Goal: Transaction & Acquisition: Purchase product/service

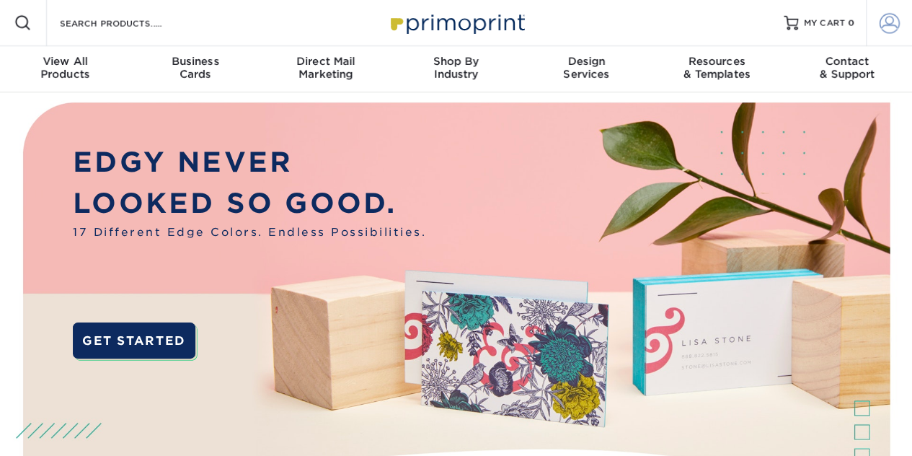
click at [886, 25] on span at bounding box center [890, 23] width 20 height 20
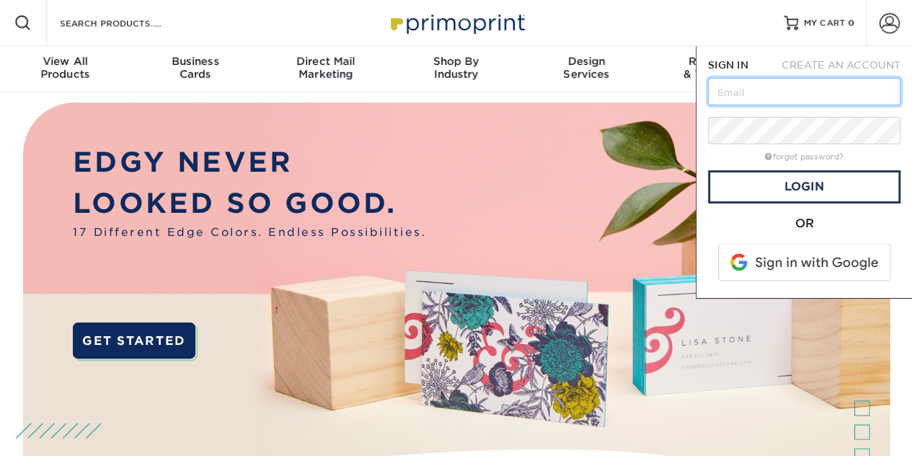
click at [791, 93] on input "text" at bounding box center [804, 91] width 193 height 27
type input "brandt@mediastudioworks.com"
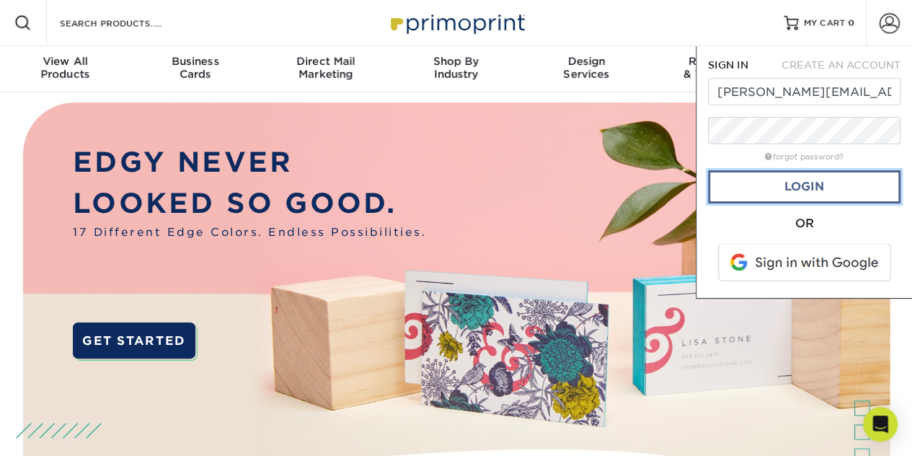
click at [801, 179] on link "Login" at bounding box center [804, 186] width 193 height 33
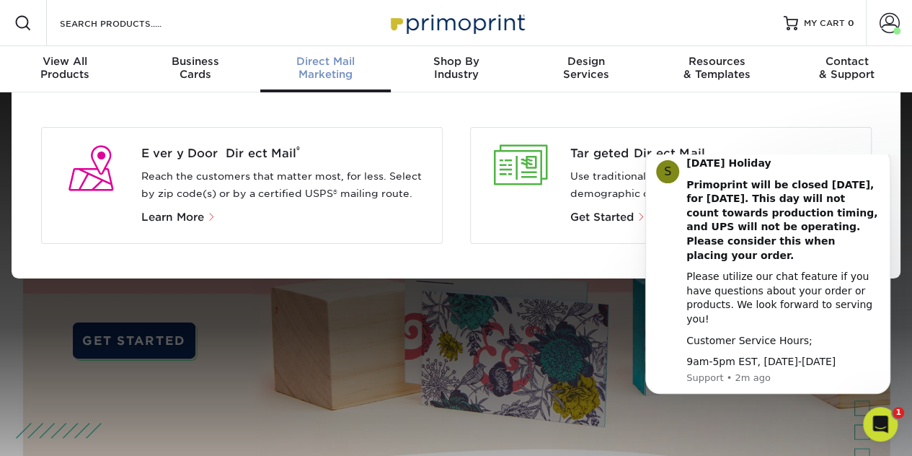
click at [333, 73] on div "Direct Mail Marketing" at bounding box center [325, 68] width 131 height 26
click at [459, 239] on div "Targeted Direct Mail Use traditional Direct Mail for your lists of customers by…" at bounding box center [664, 185] width 415 height 117
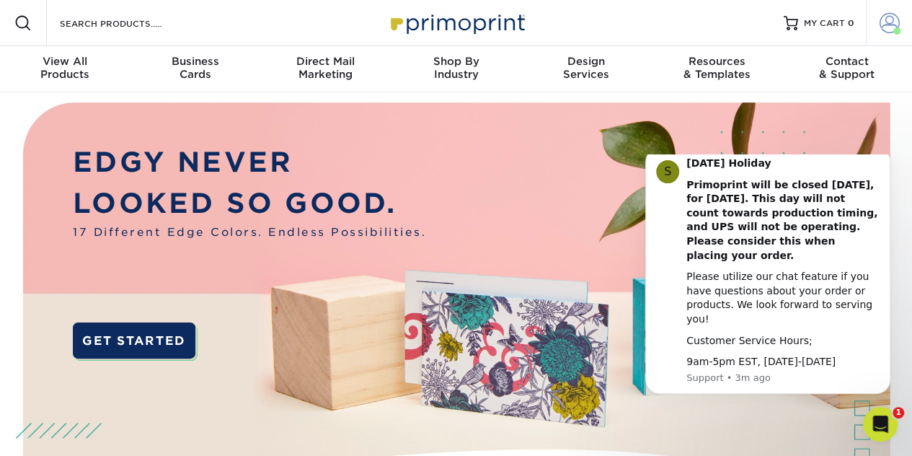
click at [892, 25] on span at bounding box center [890, 23] width 20 height 20
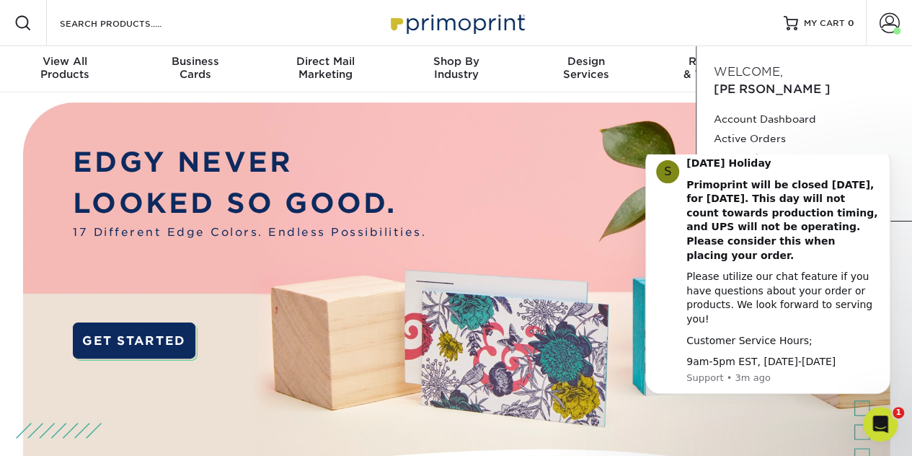
click at [752, 149] on link "Order History" at bounding box center [804, 158] width 181 height 19
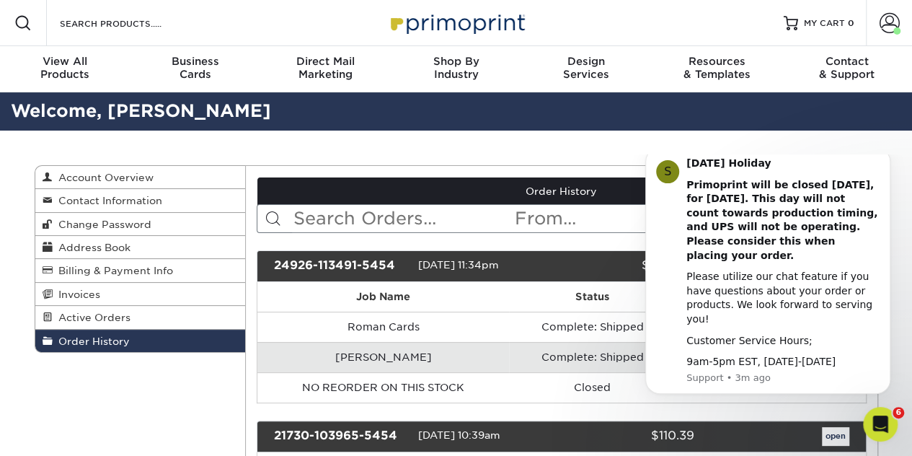
click at [885, 156] on icon "Dismiss notification" at bounding box center [887, 152] width 8 height 8
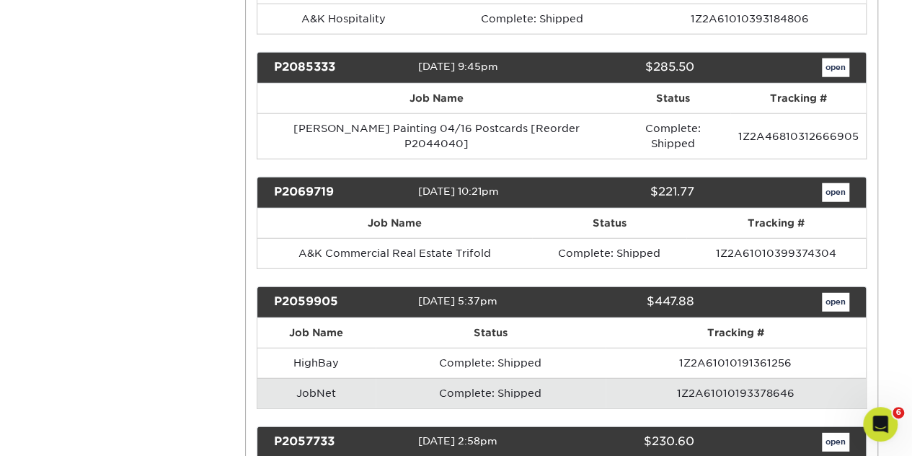
scroll to position [1875, 0]
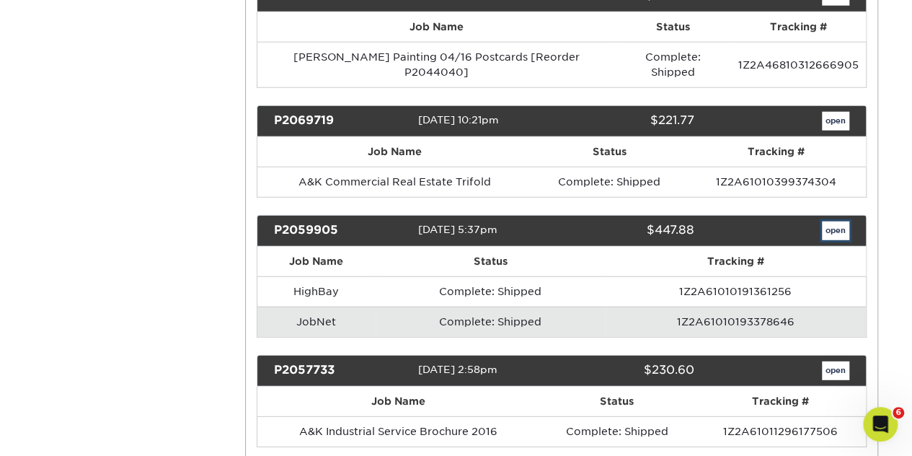
click at [831, 221] on link "open" at bounding box center [835, 230] width 27 height 19
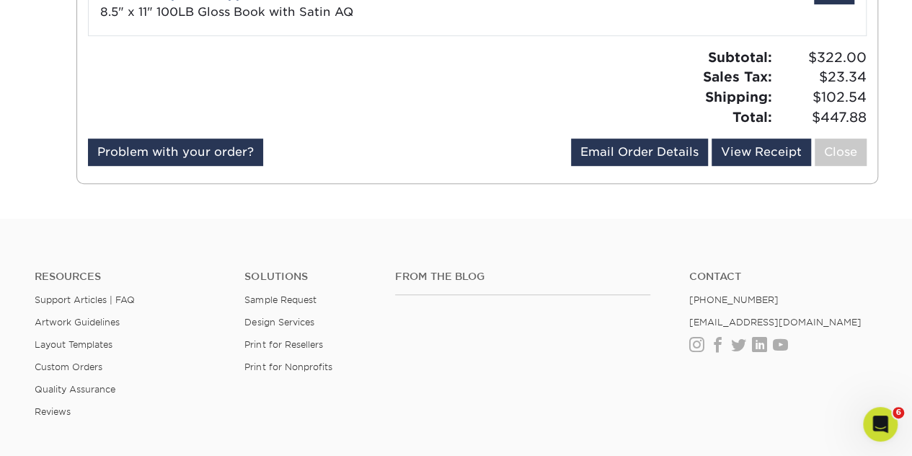
scroll to position [72, 0]
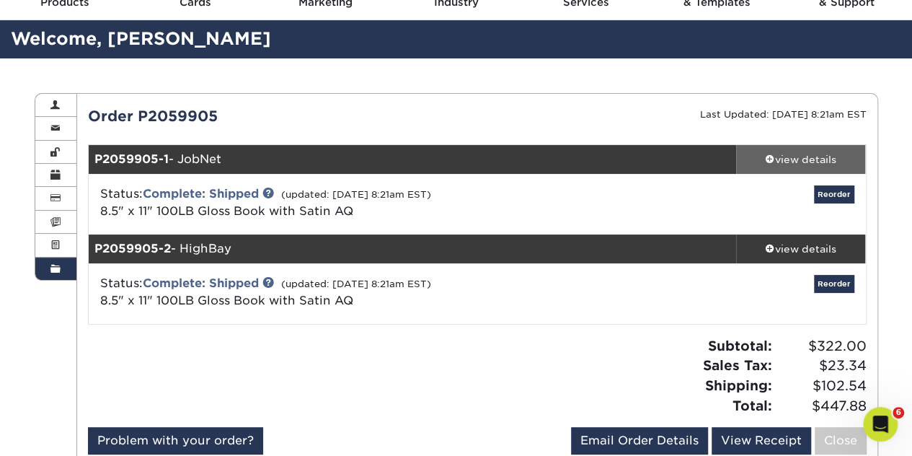
click at [829, 154] on div "view details" at bounding box center [801, 159] width 130 height 14
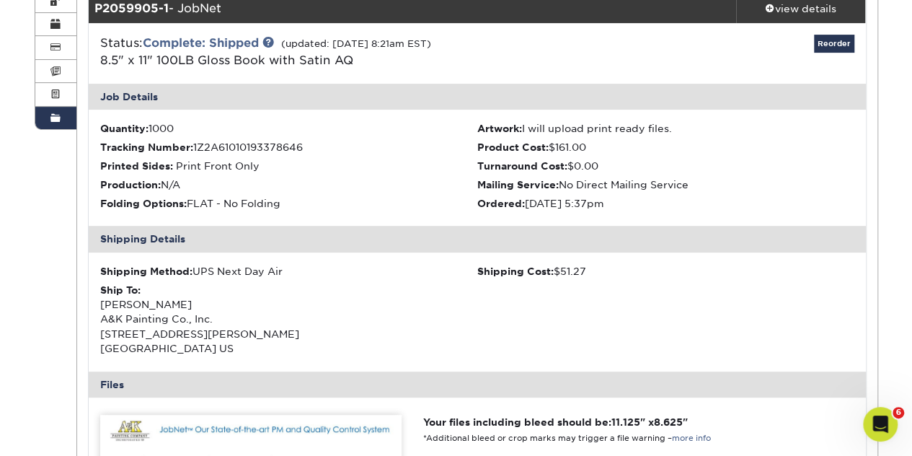
scroll to position [216, 0]
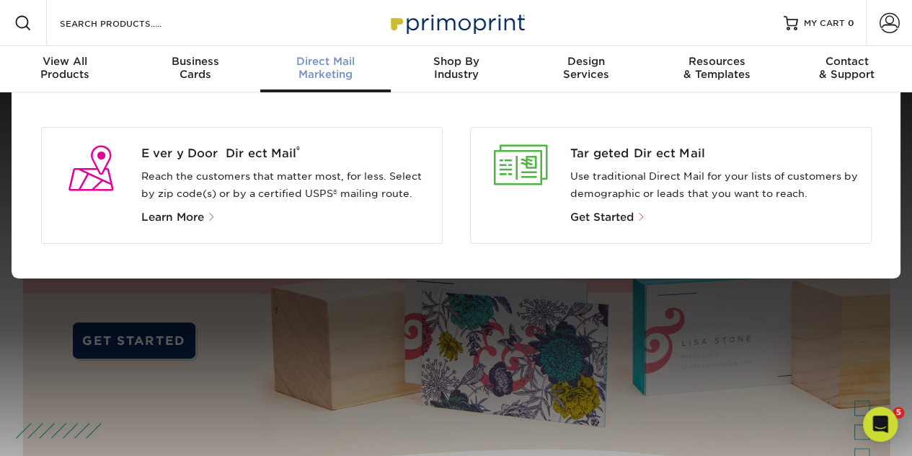
click at [335, 66] on span "Direct Mail" at bounding box center [325, 61] width 131 height 13
click at [626, 149] on span "Targeted Direct Mail" at bounding box center [715, 153] width 289 height 17
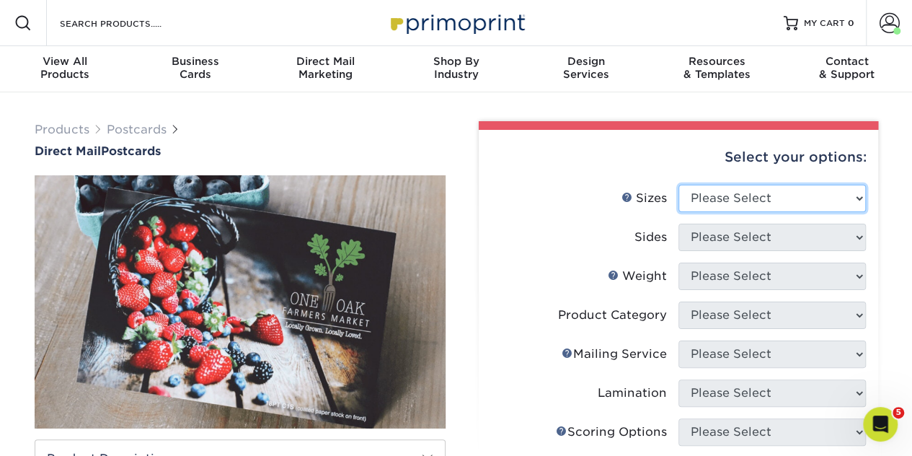
click at [814, 198] on select "Please Select 1.5" x 7" 2" x 4" 2" x 6" 2" x 7" 2" x 8" 2.12" x 5.5" 2.12" x 5.…" at bounding box center [773, 198] width 188 height 27
select select "4.00x6.00"
click at [679, 185] on select "Please Select 1.5" x 7" 2" x 4" 2" x 6" 2" x 7" 2" x 8" 2.12" x 5.5" 2.12" x 5.…" at bounding box center [773, 198] width 188 height 27
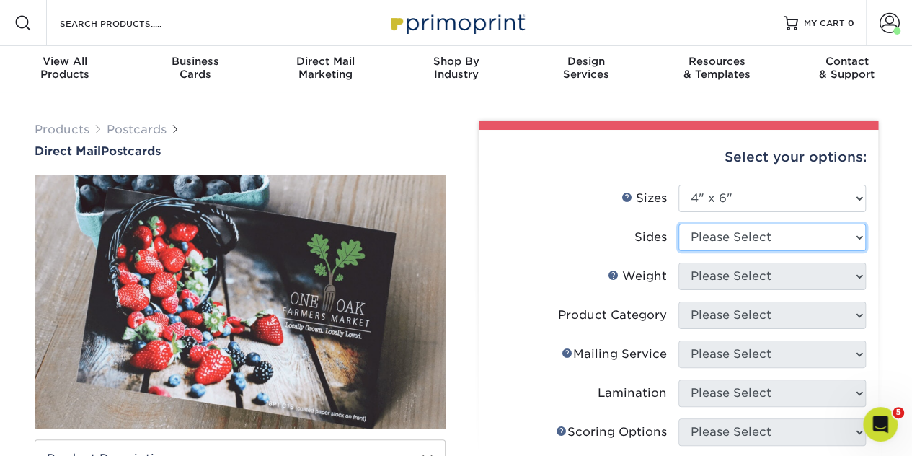
click at [750, 241] on select "Please Select Print Both Sides Print Front Only" at bounding box center [773, 237] width 188 height 27
select select "13abbda7-1d64-4f25-8bb2-c179b224825d"
click at [679, 224] on select "Please Select Print Both Sides Print Front Only" at bounding box center [773, 237] width 188 height 27
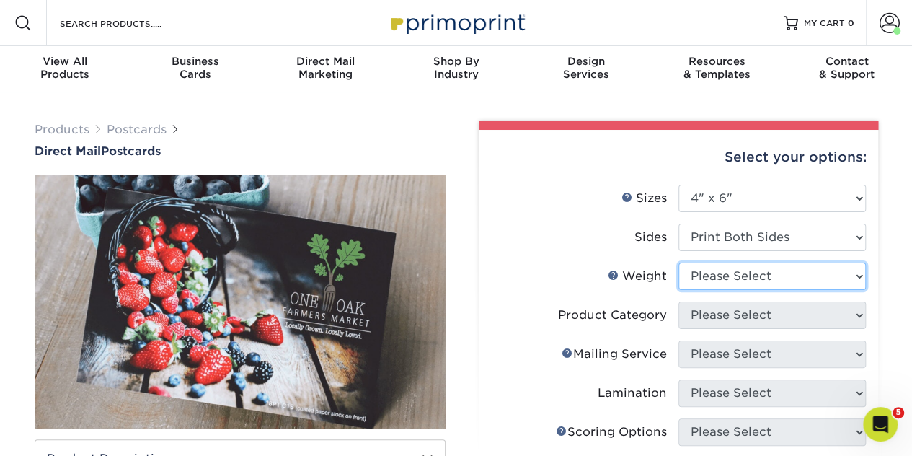
click at [758, 281] on select "Please Select 14PT 100LB 16PT 14PT Uncoated" at bounding box center [773, 276] width 188 height 27
select select "100LB"
click at [679, 263] on select "Please Select 14PT 100LB 16PT 14PT Uncoated" at bounding box center [773, 276] width 188 height 27
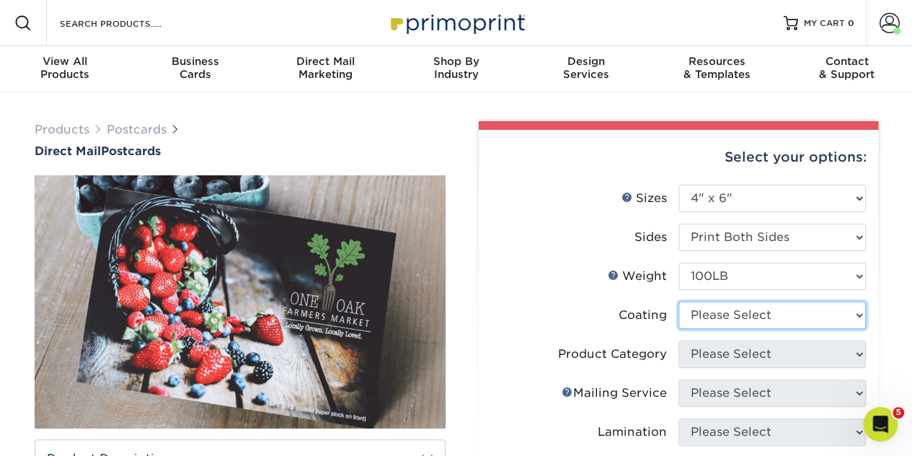
click at [713, 315] on select at bounding box center [773, 315] width 188 height 27
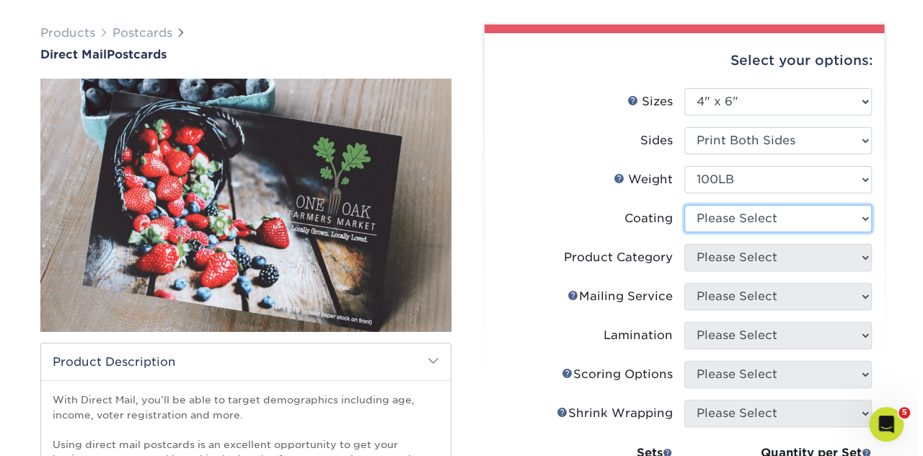
scroll to position [144, 0]
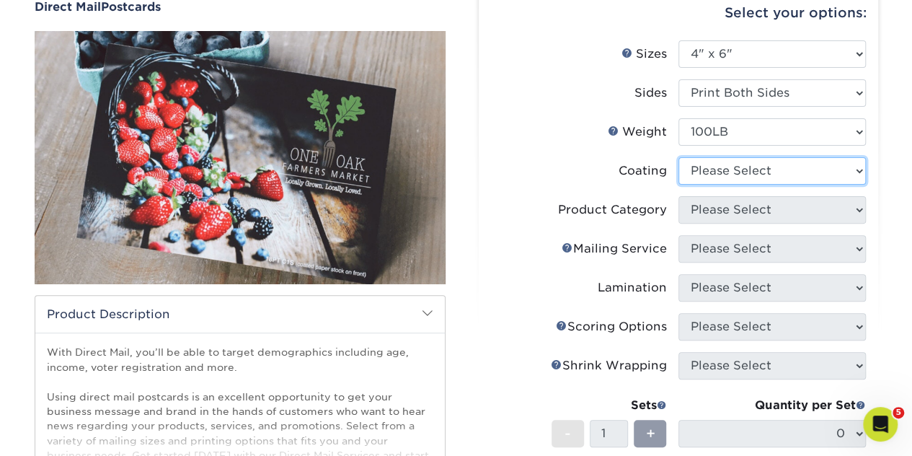
click at [856, 164] on select at bounding box center [773, 170] width 188 height 27
click at [679, 157] on select at bounding box center [773, 170] width 188 height 27
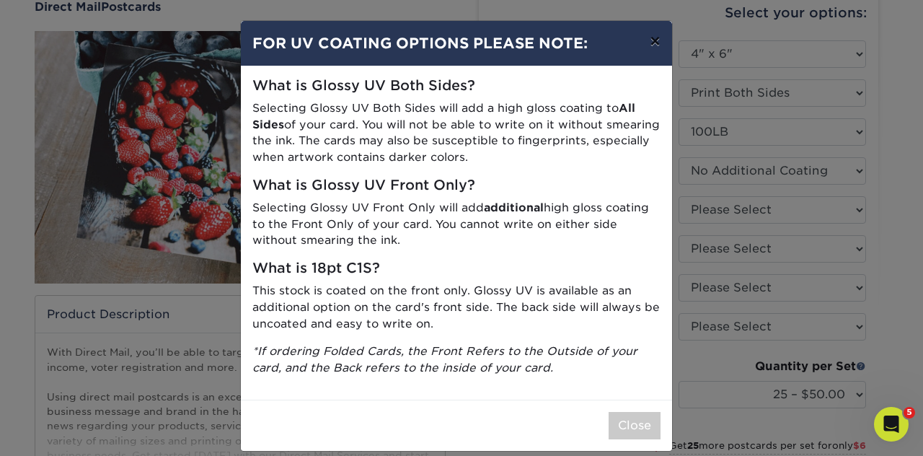
click at [648, 38] on button "×" at bounding box center [654, 41] width 33 height 40
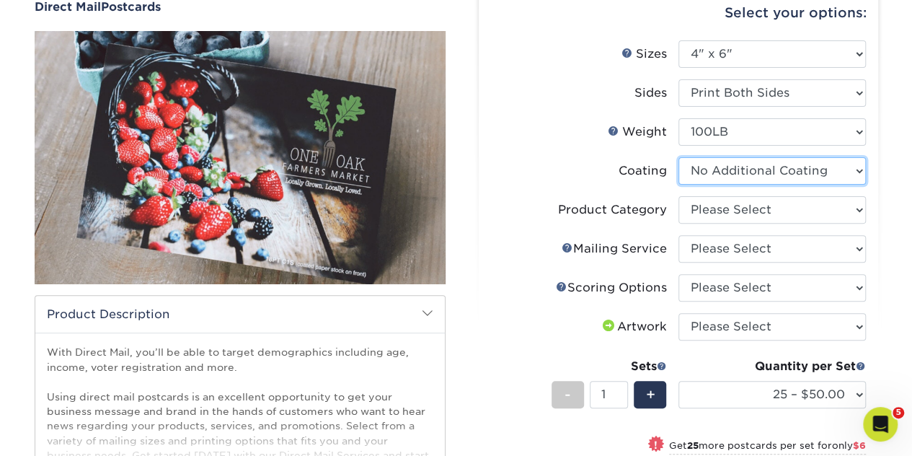
click at [832, 165] on select at bounding box center [773, 170] width 188 height 27
select select "d41dab50-ff65-4f4f-bb17-2afe4d36ae33"
click at [679, 157] on select at bounding box center [773, 170] width 188 height 27
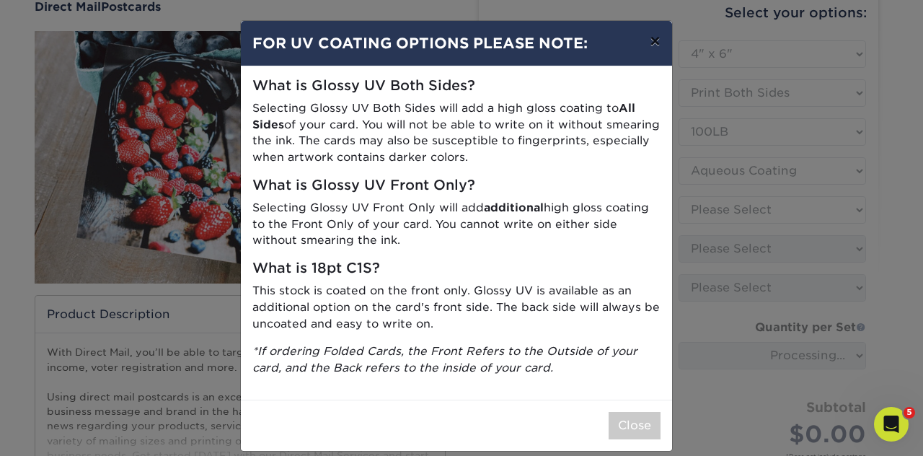
click at [651, 48] on button "×" at bounding box center [654, 41] width 33 height 40
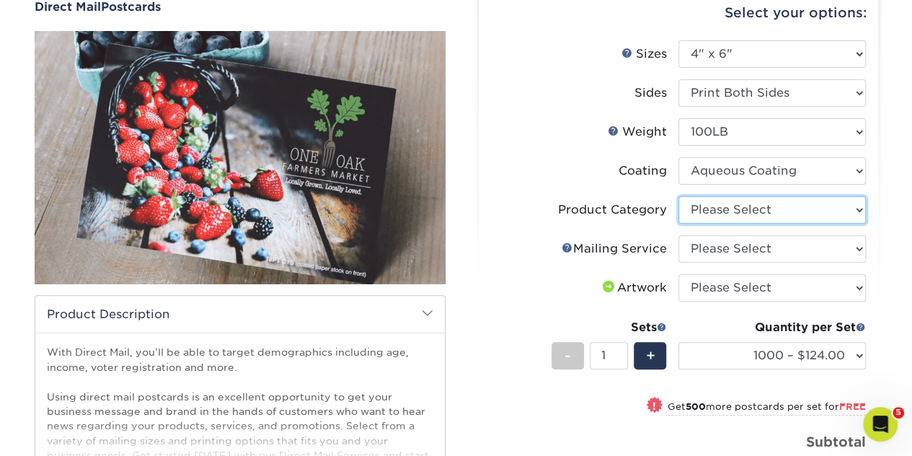
click at [767, 206] on select "Please Select Postcards" at bounding box center [773, 209] width 188 height 27
select select "9b7272e0-d6c8-4c3c-8e97-d3a1bcdab858"
click at [679, 196] on select "Please Select Postcards" at bounding box center [773, 209] width 188 height 27
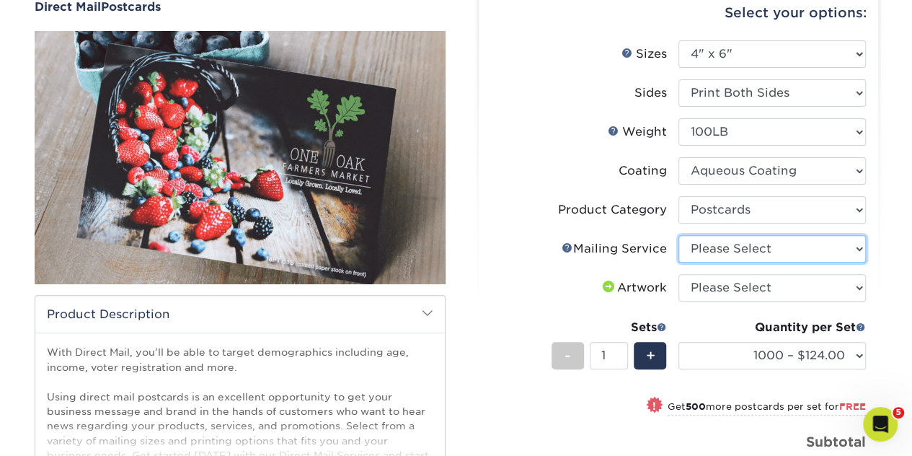
click at [739, 250] on select "Please Select No Direct Mailing Service No, I will mail/stamp/imprint Direct Ma…" at bounding box center [773, 248] width 188 height 27
select select "a6168217-5e32-4a88-916a-3bc659bf0bc8"
click at [679, 235] on select "Please Select No Direct Mailing Service No, I will mail/stamp/imprint Direct Ma…" at bounding box center [773, 248] width 188 height 27
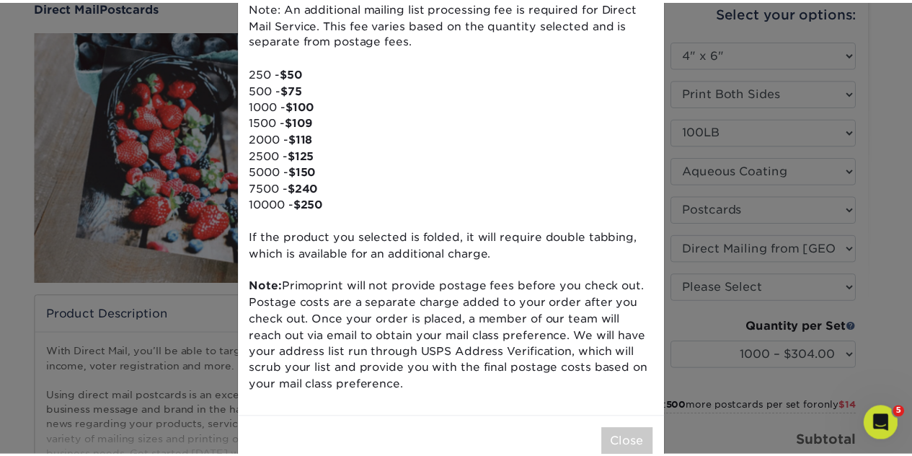
scroll to position [209, 0]
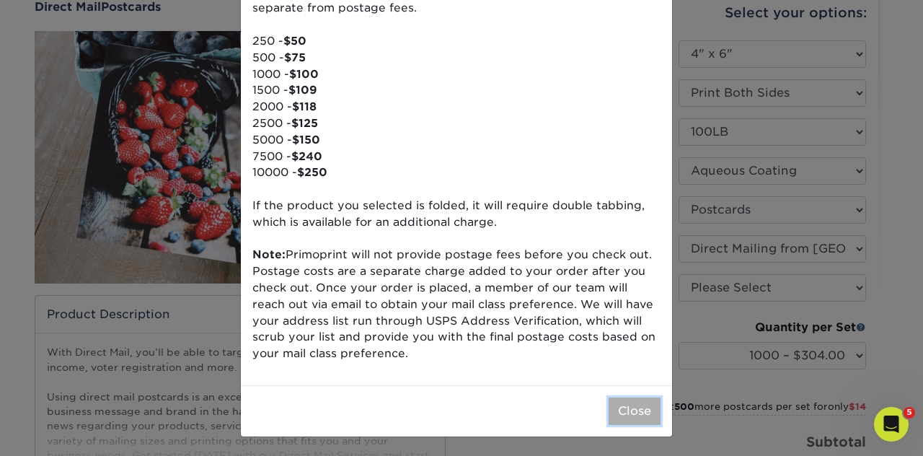
click at [640, 414] on button "Close" at bounding box center [635, 410] width 52 height 27
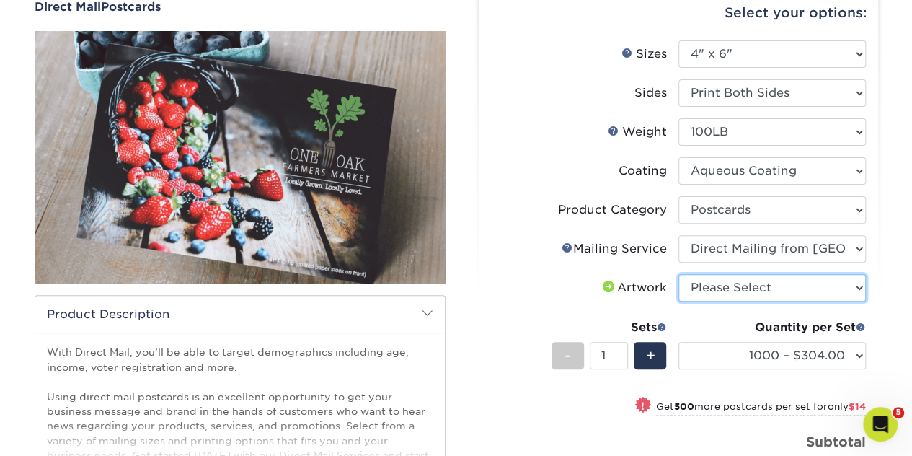
click at [740, 282] on select "Please Select I will upload files I need a design - $150" at bounding box center [773, 287] width 188 height 27
select select "upload"
click at [679, 274] on select "Please Select I will upload files I need a design - $150" at bounding box center [773, 287] width 188 height 27
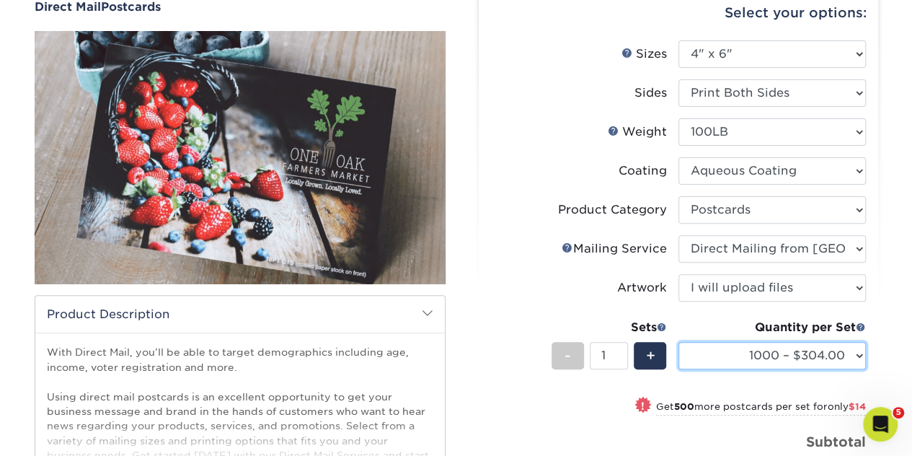
click at [735, 358] on select "1000 – $304.00 1500 – $318.00 2000 – $375.00 2500 – $428.00 5000 – $586.00 1000…" at bounding box center [773, 355] width 188 height 27
click at [679, 342] on select "1000 – $304.00 1500 – $318.00 2000 – $375.00 2500 – $428.00 5000 – $586.00 1000…" at bounding box center [773, 355] width 188 height 27
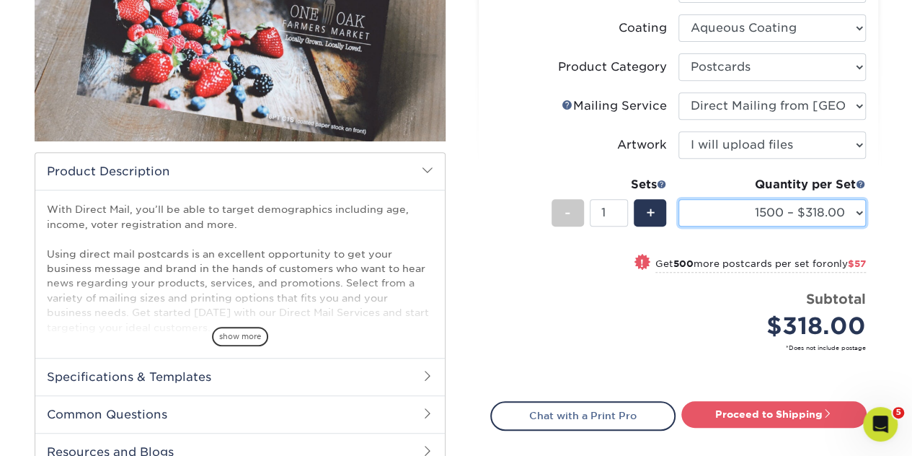
scroll to position [289, 0]
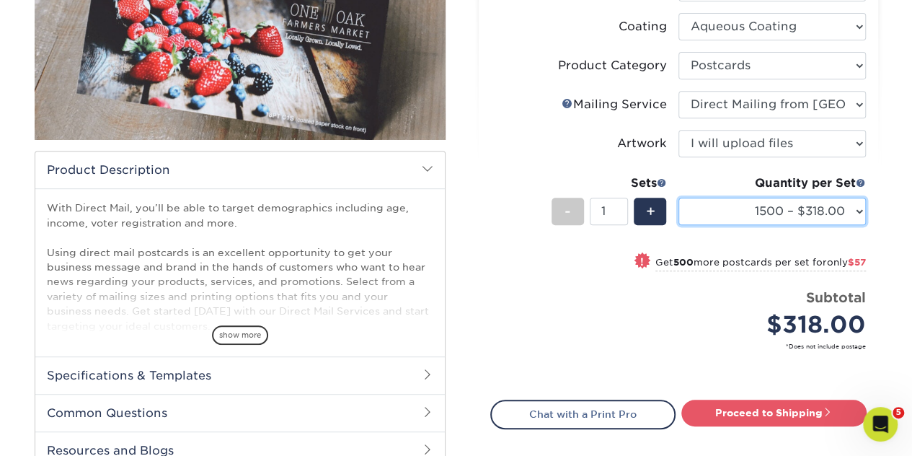
click at [785, 208] on select "1000 – $304.00 1500 – $318.00 2000 – $375.00 2500 – $428.00 5000 – $586.00 1000…" at bounding box center [773, 211] width 188 height 27
click at [679, 198] on select "1000 – $304.00 1500 – $318.00 2000 – $375.00 2500 – $428.00 5000 – $586.00 1000…" at bounding box center [773, 211] width 188 height 27
click at [789, 211] on select "1000 – $304.00 1500 – $318.00 2000 – $375.00 2500 – $428.00 5000 – $586.00 1000…" at bounding box center [773, 211] width 188 height 27
select select "1500 – $318.00"
click at [679, 198] on select "1000 – $304.00 1500 – $318.00 2000 – $375.00 2500 – $428.00 5000 – $586.00 1000…" at bounding box center [773, 211] width 188 height 27
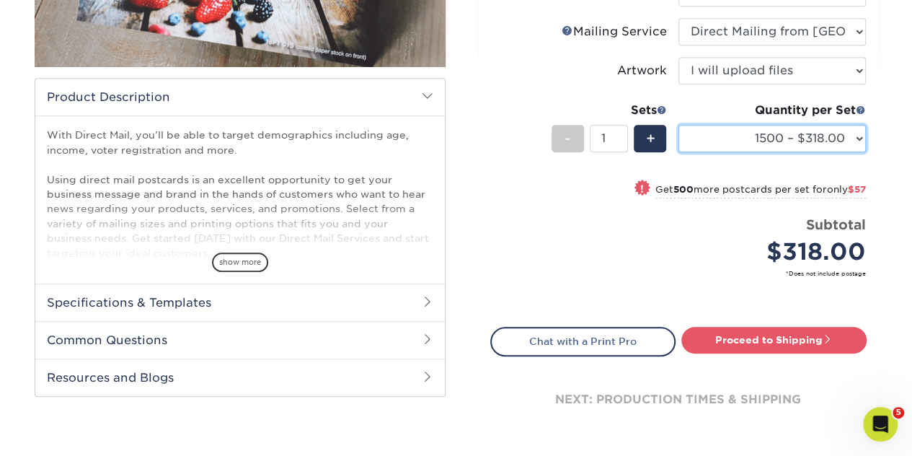
scroll to position [433, 0]
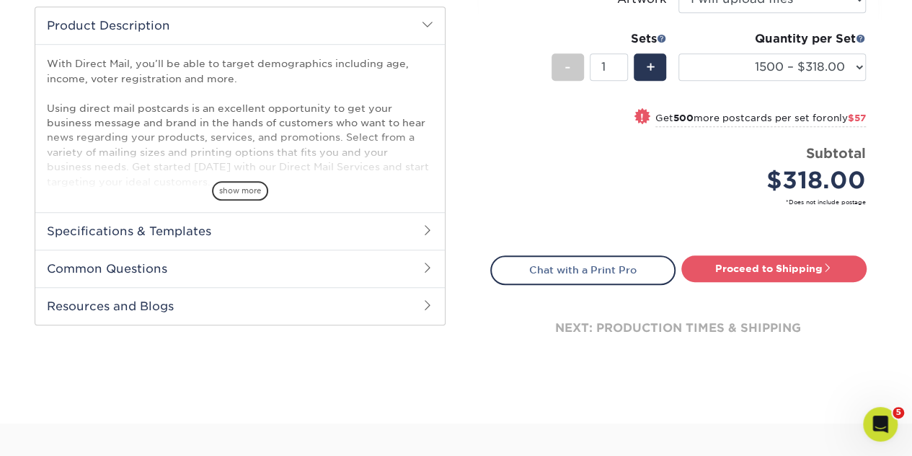
click at [216, 227] on h2 "Specifications & Templates" at bounding box center [240, 231] width 410 height 38
click at [144, 265] on link "See All Sizes" at bounding box center [130, 268] width 60 height 11
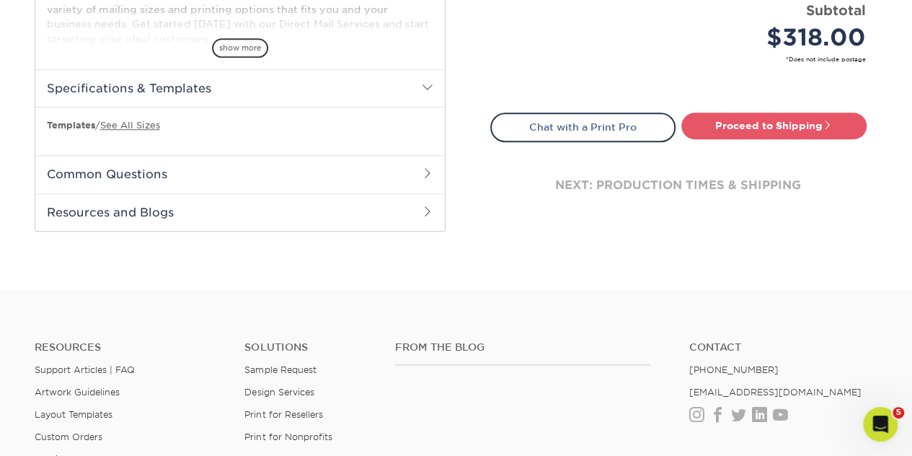
scroll to position [577, 0]
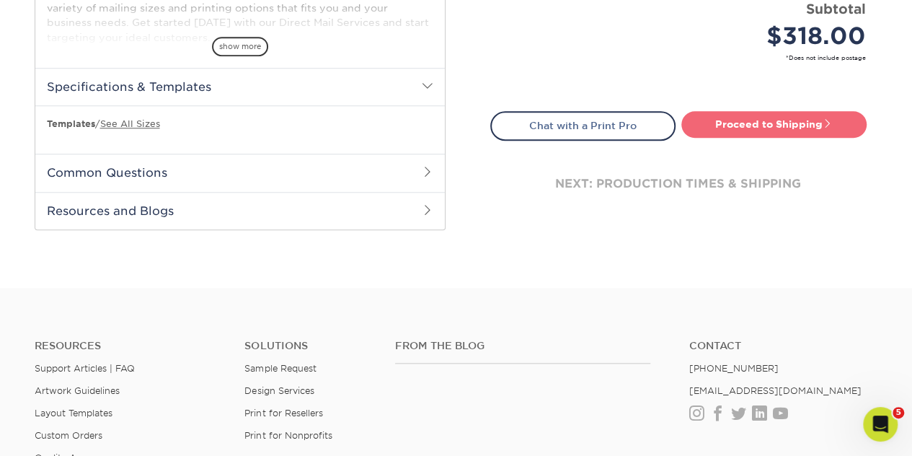
click at [808, 120] on link "Proceed to Shipping" at bounding box center [774, 124] width 185 height 26
type input "Set 1"
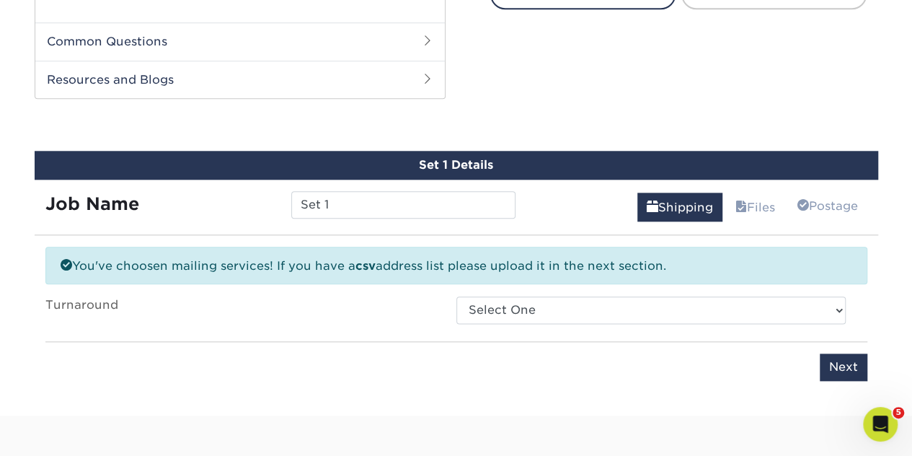
scroll to position [734, 0]
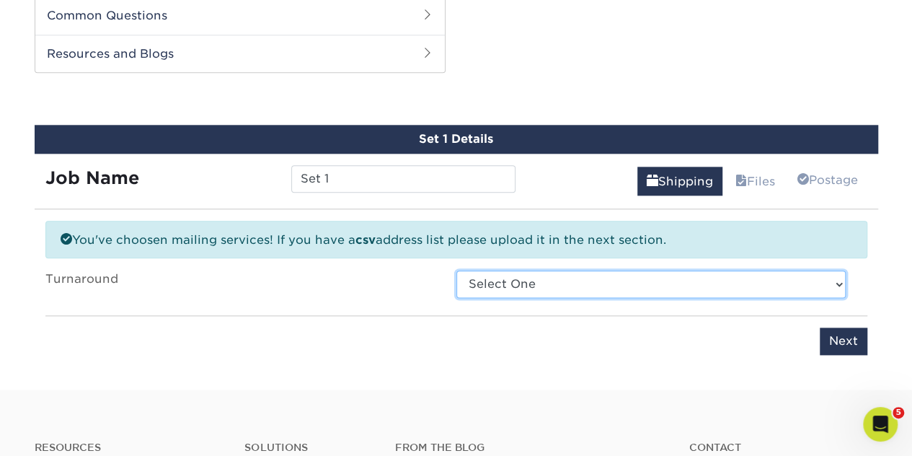
click at [620, 280] on select "Select One 2-4 Business Days 2 Day Next Business Day" at bounding box center [652, 283] width 390 height 27
select select "2b5569c8-e8d9-4d4c-96ec-05123473f23d"
click at [457, 270] on select "Select One 2-4 Business Days 2 Day Next Business Day" at bounding box center [652, 283] width 390 height 27
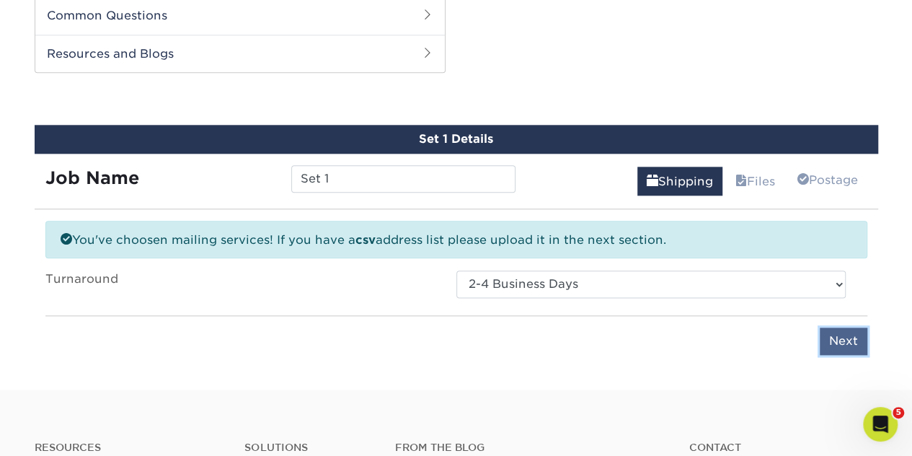
click at [847, 338] on input "Next" at bounding box center [844, 340] width 48 height 27
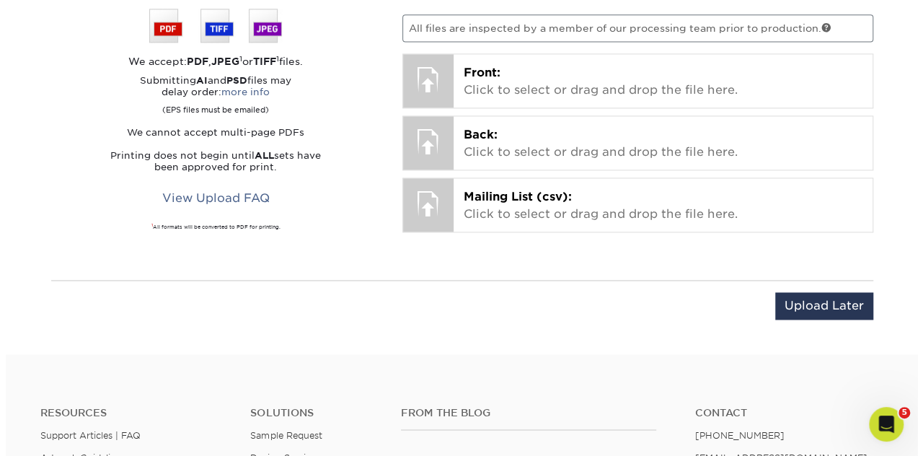
scroll to position [1023, 0]
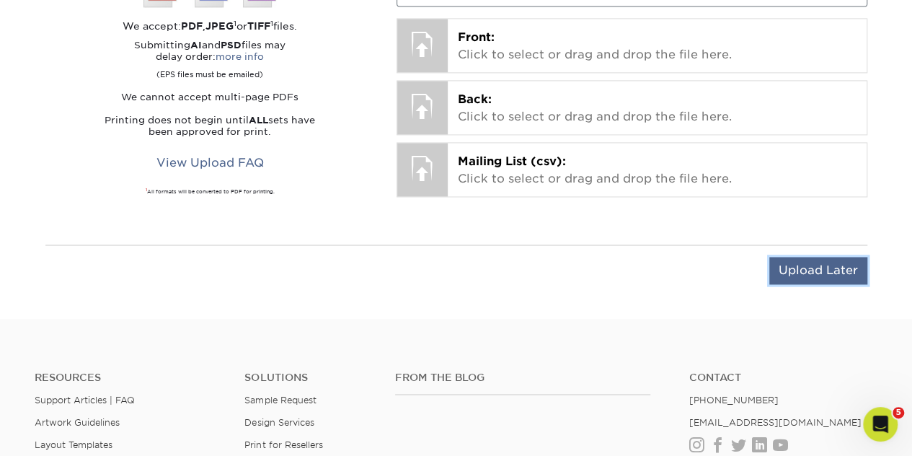
click at [834, 273] on input "Upload Later" at bounding box center [819, 270] width 98 height 27
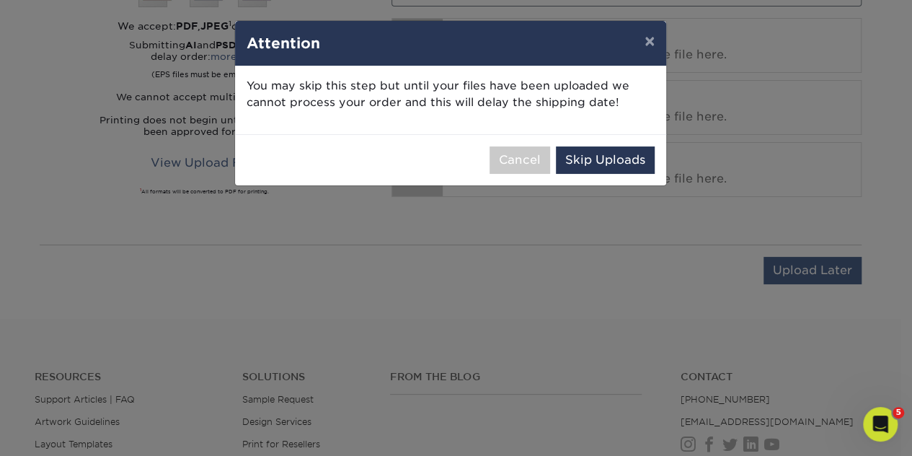
scroll to position [0, 0]
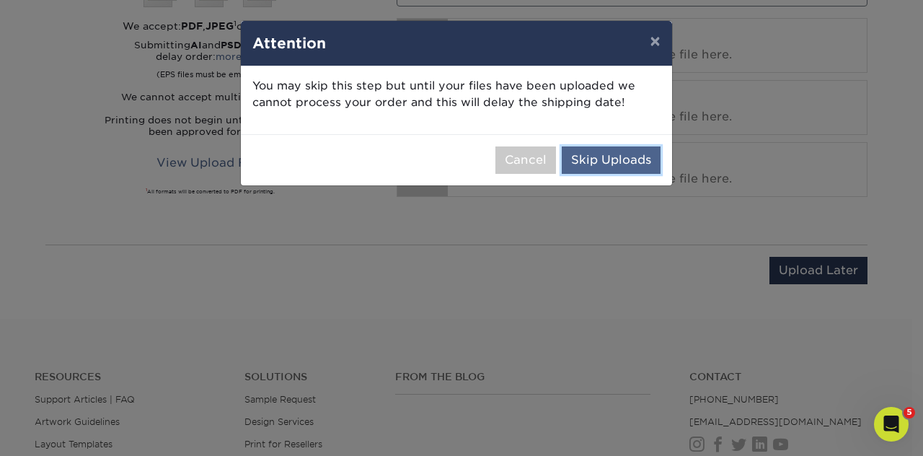
click at [607, 156] on button "Skip Uploads" at bounding box center [611, 159] width 99 height 27
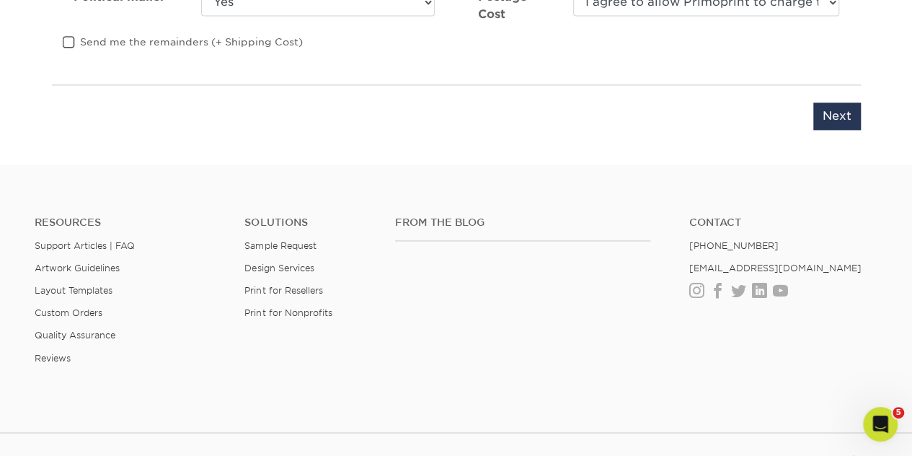
scroll to position [879, 0]
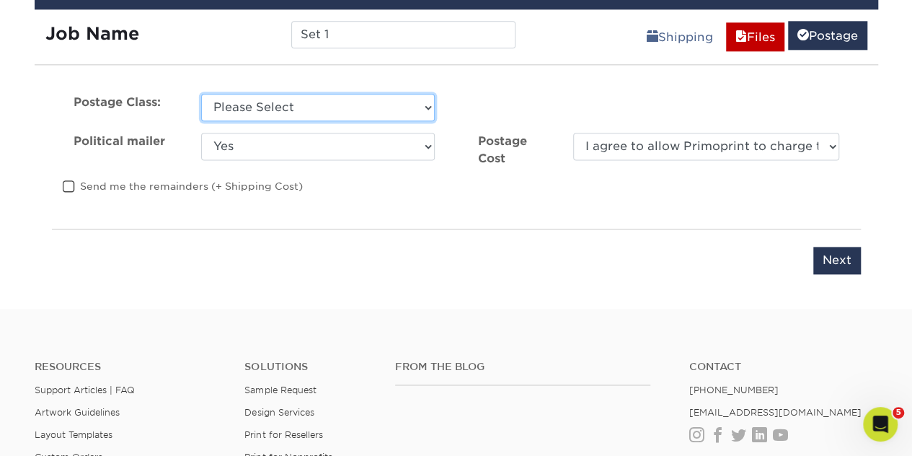
click at [285, 97] on select "Please Select First Class Standard Class Non Profit" at bounding box center [318, 107] width 234 height 27
select select "first"
click at [201, 94] on select "Please Select First Class Standard Class Non Profit" at bounding box center [318, 107] width 234 height 27
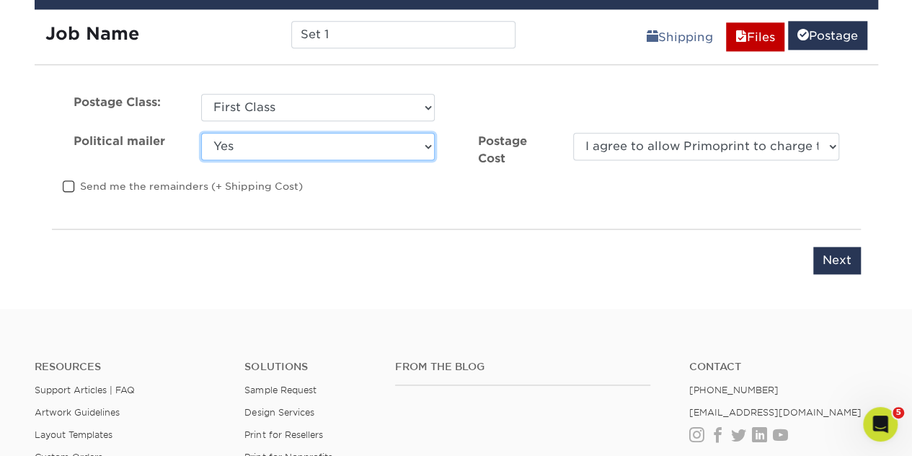
click at [264, 147] on select "Yes No" at bounding box center [318, 146] width 234 height 27
select select "0"
click at [201, 133] on select "Yes No" at bounding box center [318, 146] width 234 height 27
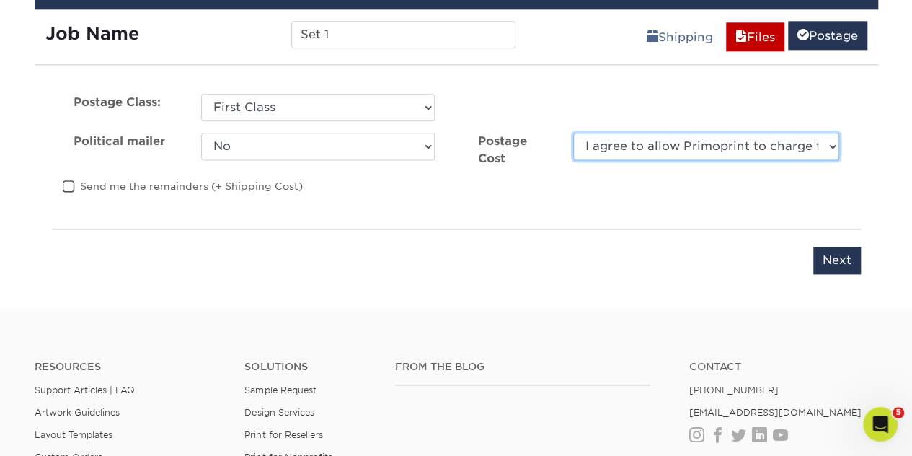
click at [661, 145] on select "I agree to allow Primoprint to charge the card on file for the final postage co…" at bounding box center [705, 146] width 265 height 27
select select "0"
click at [573, 133] on select "I agree to allow Primoprint to charge the card on file for the final postage co…" at bounding box center [705, 146] width 265 height 27
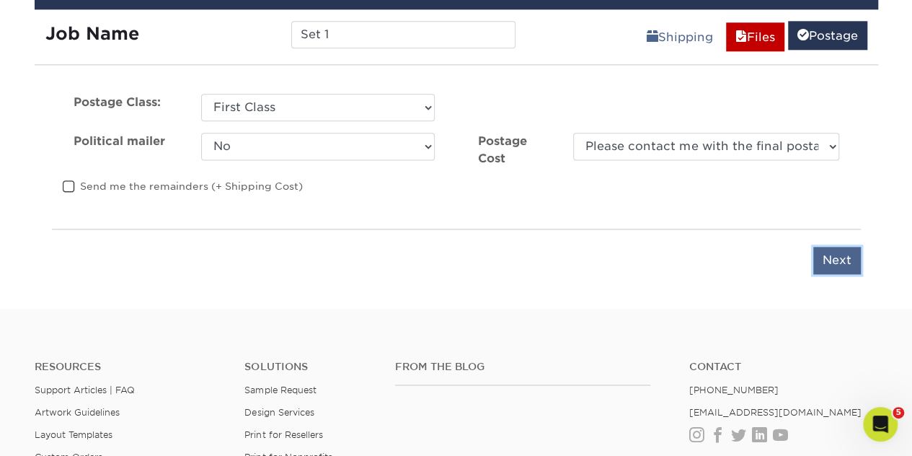
click at [840, 260] on input "Next" at bounding box center [838, 260] width 48 height 27
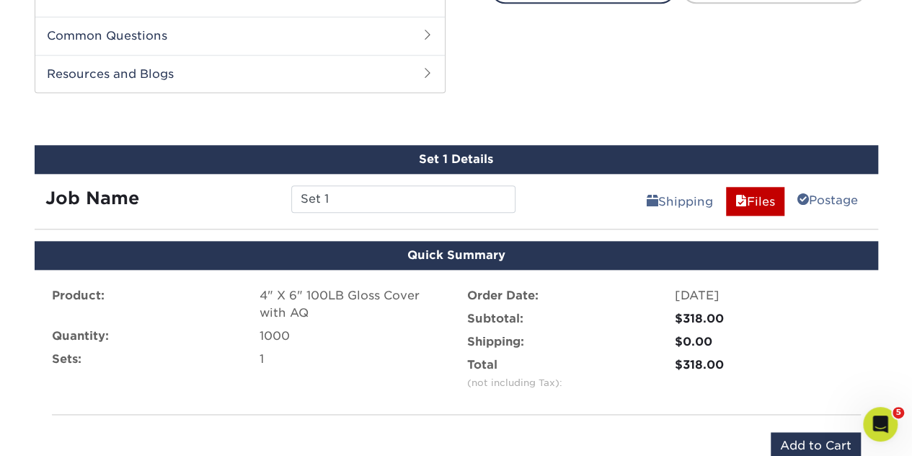
scroll to position [648, 0]
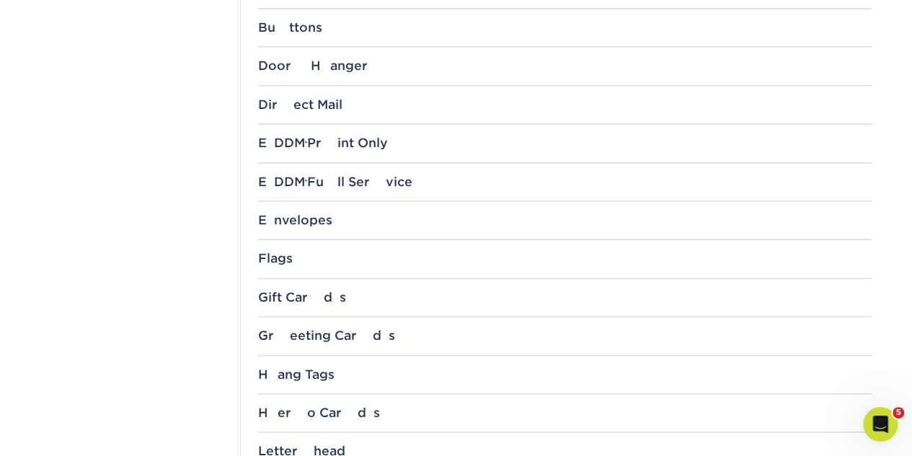
scroll to position [793, 0]
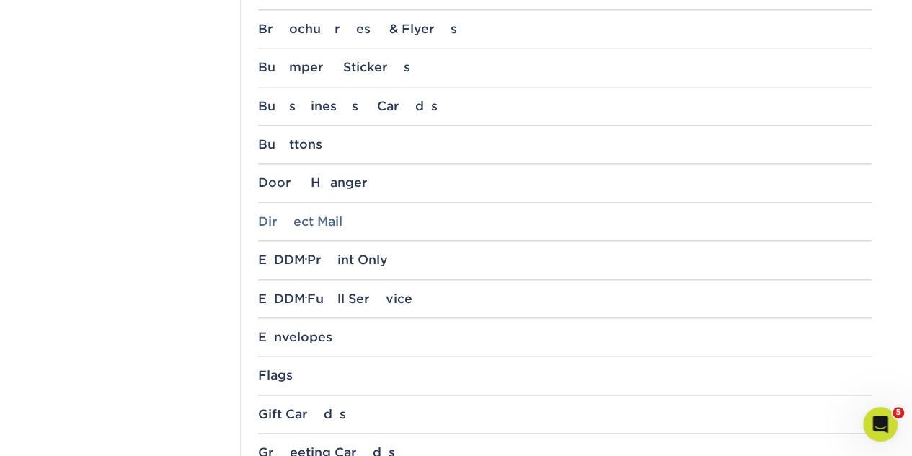
click at [291, 220] on div "Direct Mail" at bounding box center [565, 221] width 614 height 14
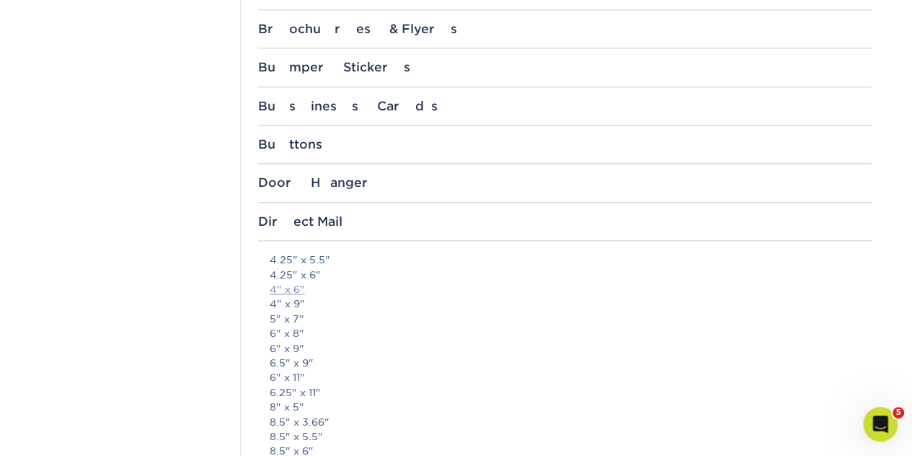
click at [285, 287] on link "4" x 6"" at bounding box center [287, 289] width 35 height 12
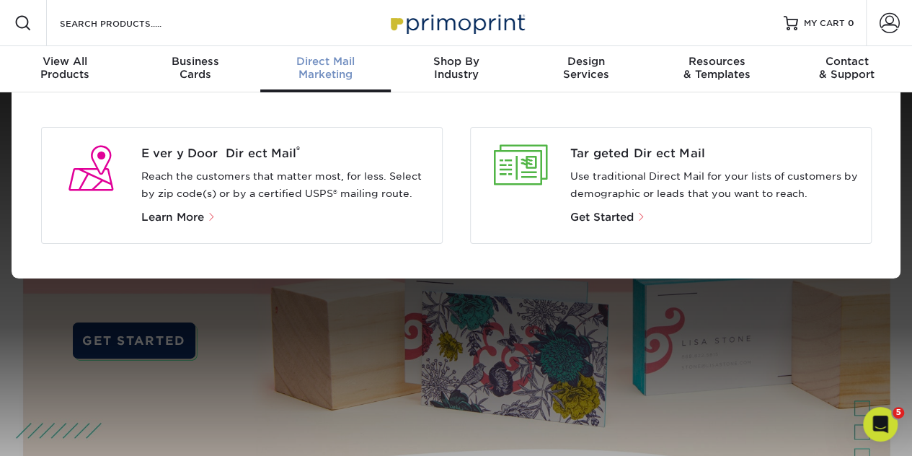
click at [330, 65] on span "Direct Mail" at bounding box center [325, 61] width 131 height 13
click at [611, 216] on span "Get Started" at bounding box center [602, 217] width 63 height 13
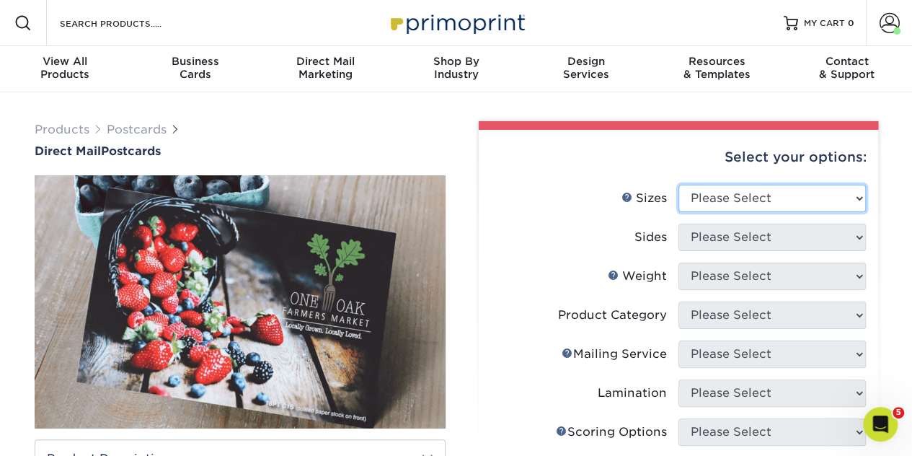
click at [792, 191] on select "Please Select 1.5" x 7" 2" x 4" 2" x 6" 2" x 7" 2" x 8" 2.12" x 5.5" 2.12" x 5.…" at bounding box center [773, 198] width 188 height 27
select select "4.00x6.00"
click at [679, 185] on select "Please Select 1.5" x 7" 2" x 4" 2" x 6" 2" x 7" 2" x 8" 2.12" x 5.5" 2.12" x 5.…" at bounding box center [773, 198] width 188 height 27
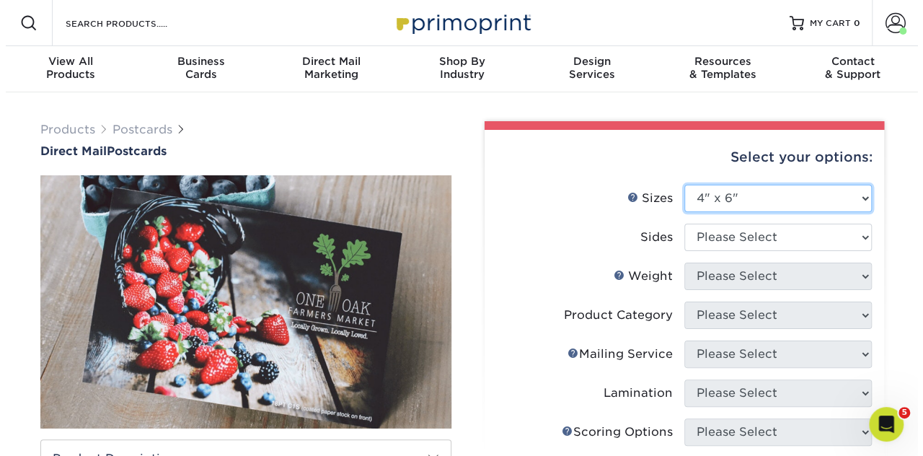
scroll to position [72, 0]
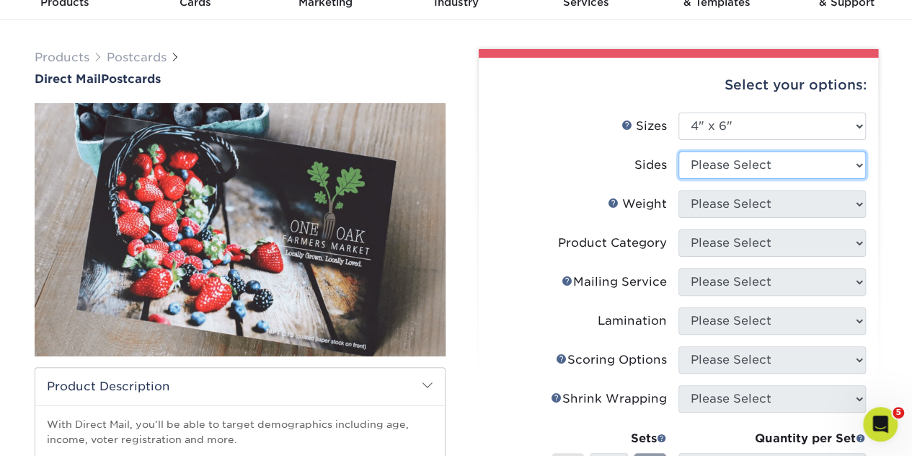
click at [744, 167] on select "Please Select Print Both Sides Print Front Only" at bounding box center [773, 164] width 188 height 27
select select "13abbda7-1d64-4f25-8bb2-c179b224825d"
click at [679, 151] on select "Please Select Print Both Sides Print Front Only" at bounding box center [773, 164] width 188 height 27
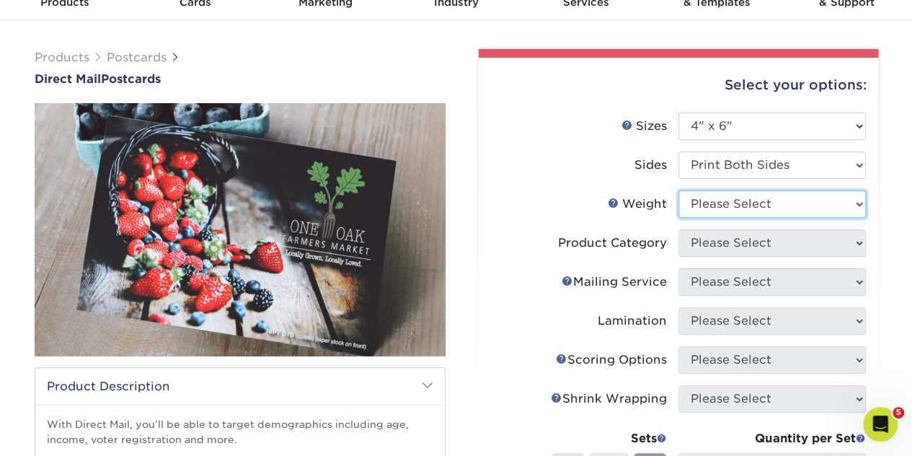
click at [763, 201] on select "Please Select 14PT 100LB 16PT 14PT Uncoated" at bounding box center [773, 203] width 188 height 27
select select "100LB"
click at [679, 190] on select "Please Select 14PT 100LB 16PT 14PT Uncoated" at bounding box center [773, 203] width 188 height 27
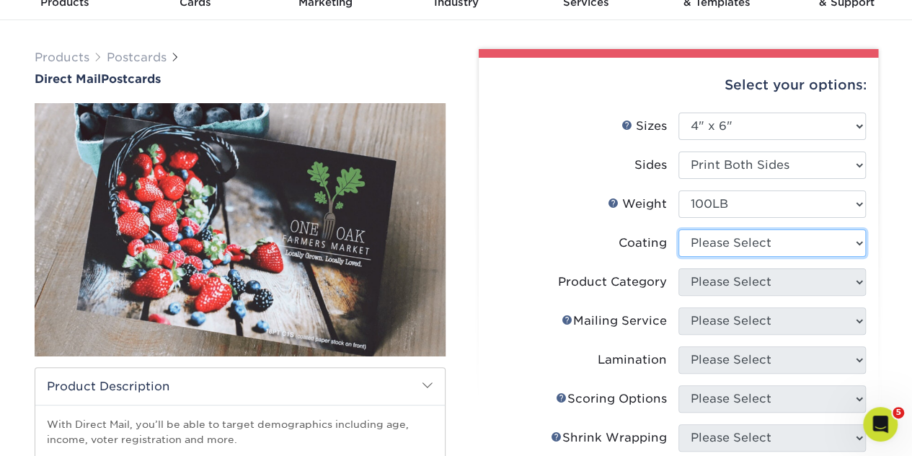
click at [744, 237] on select at bounding box center [773, 242] width 188 height 27
select select "d41dab50-ff65-4f4f-bb17-2afe4d36ae33"
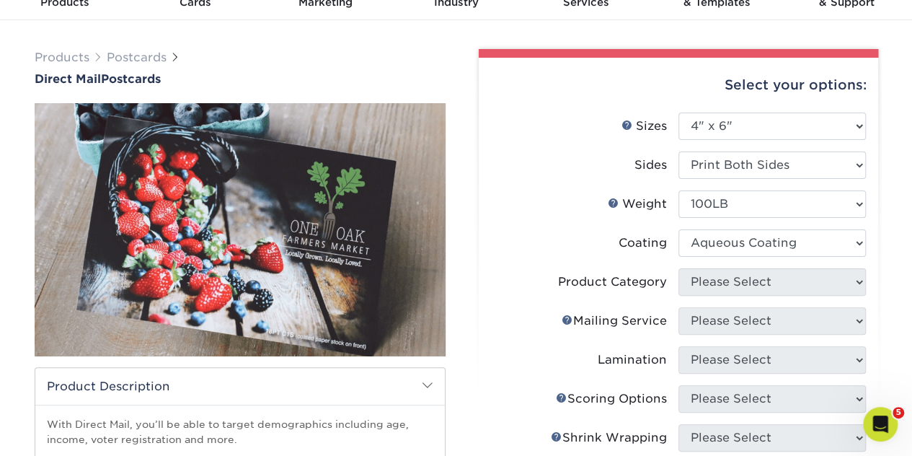
click at [679, 229] on select at bounding box center [773, 242] width 188 height 27
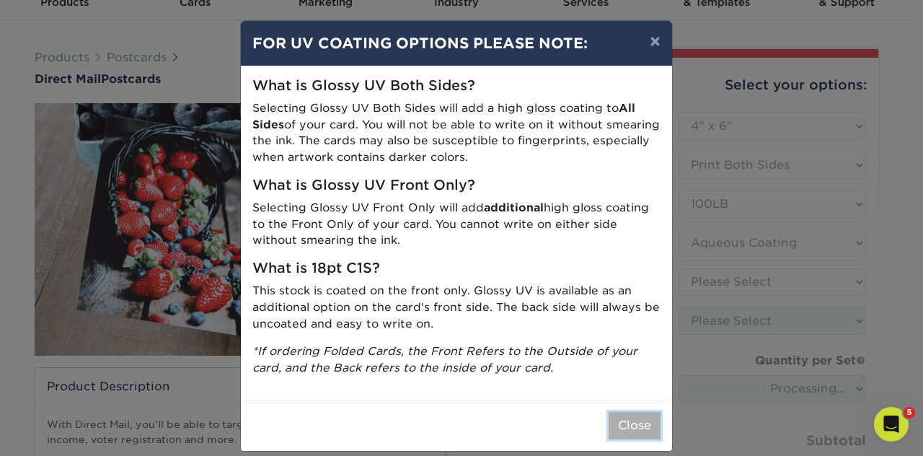
click at [637, 426] on button "Close" at bounding box center [635, 425] width 52 height 27
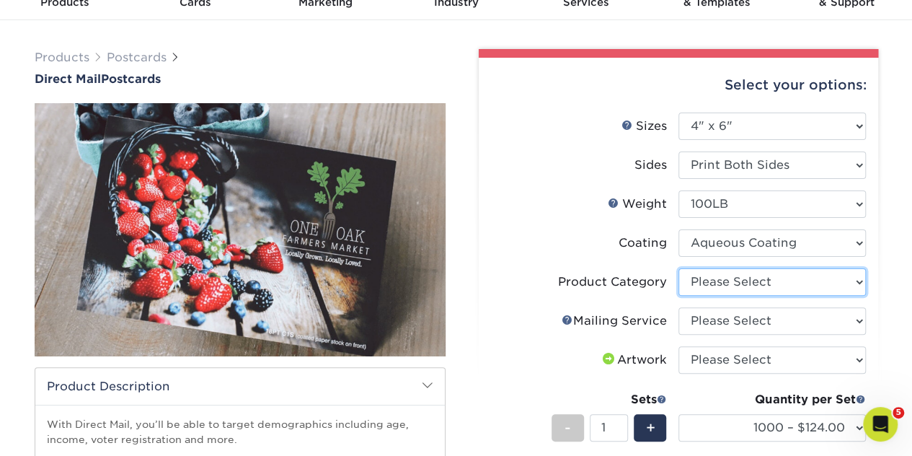
click at [844, 273] on select "Please Select Postcards" at bounding box center [773, 281] width 188 height 27
select select "9b7272e0-d6c8-4c3c-8e97-d3a1bcdab858"
click at [679, 268] on select "Please Select Postcards" at bounding box center [773, 281] width 188 height 27
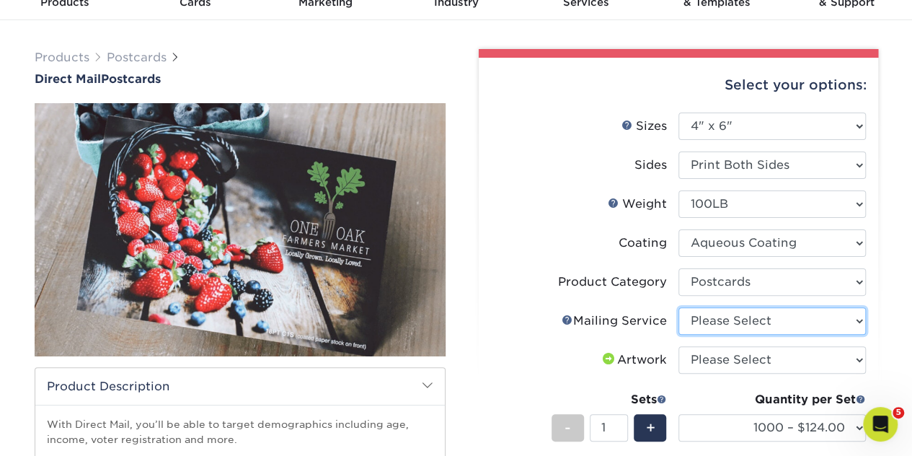
click at [754, 317] on select "Please Select No Direct Mailing Service No, I will mail/stamp/imprint Direct Ma…" at bounding box center [773, 320] width 188 height 27
select select "a6168217-5e32-4a88-916a-3bc659bf0bc8"
click at [679, 307] on select "Please Select No Direct Mailing Service No, I will mail/stamp/imprint Direct Ma…" at bounding box center [773, 320] width 188 height 27
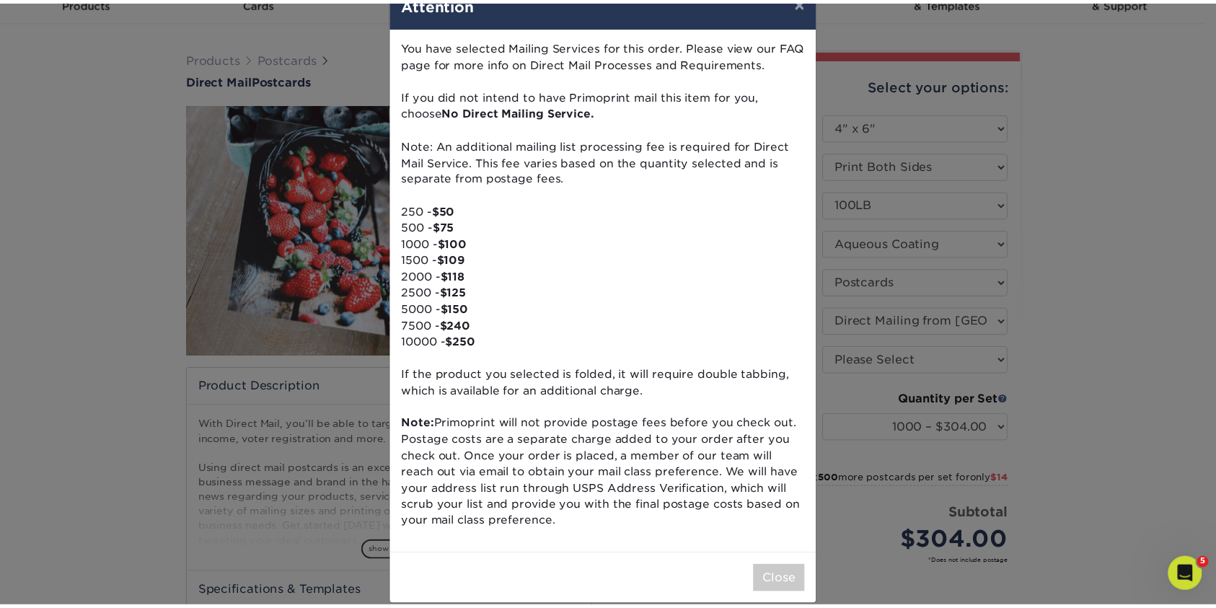
scroll to position [58, 0]
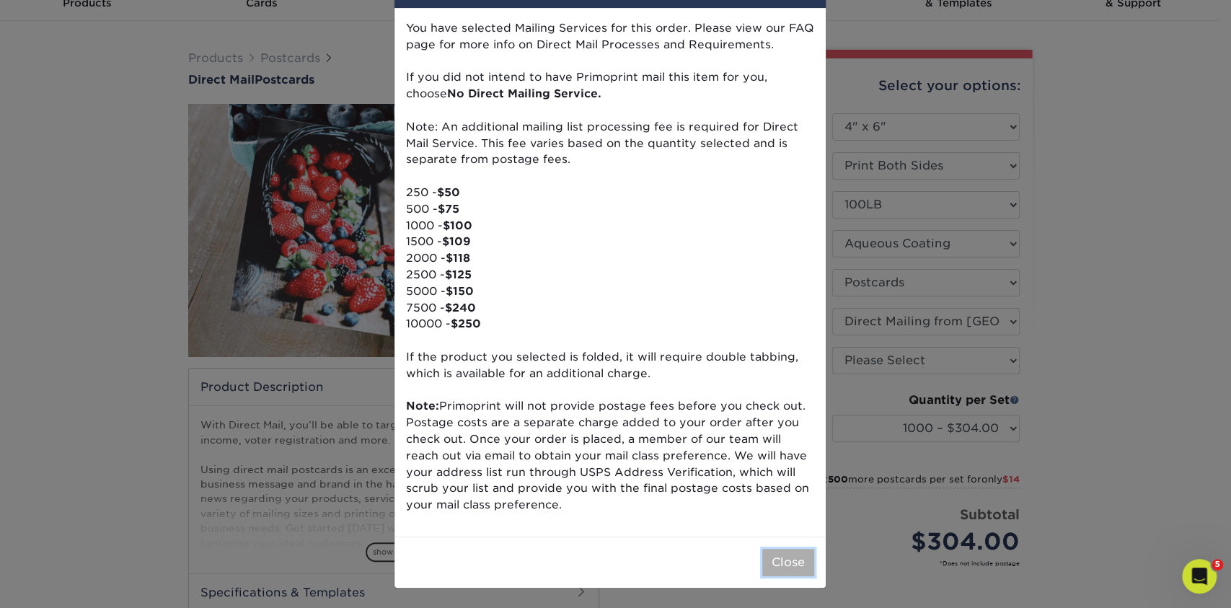
click at [791, 455] on button "Close" at bounding box center [788, 562] width 52 height 27
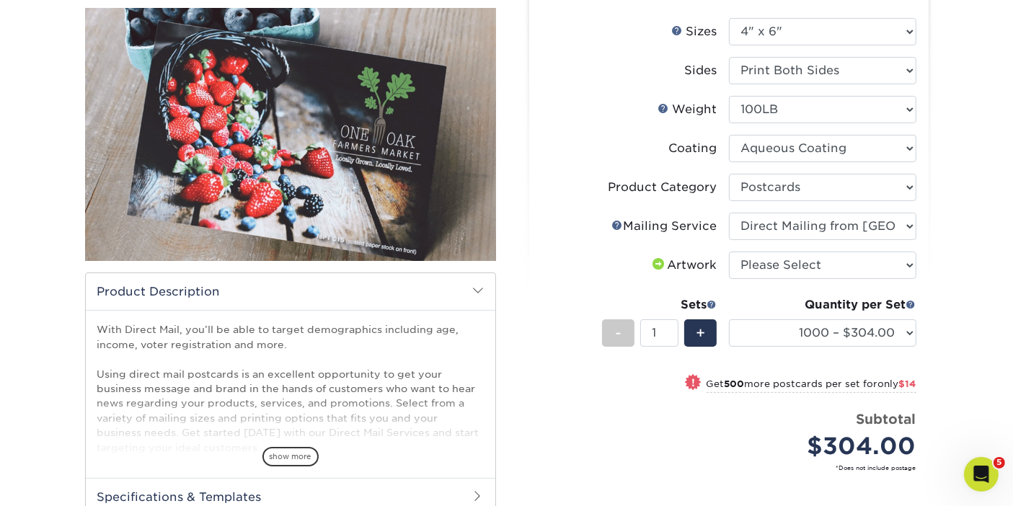
scroll to position [151, 0]
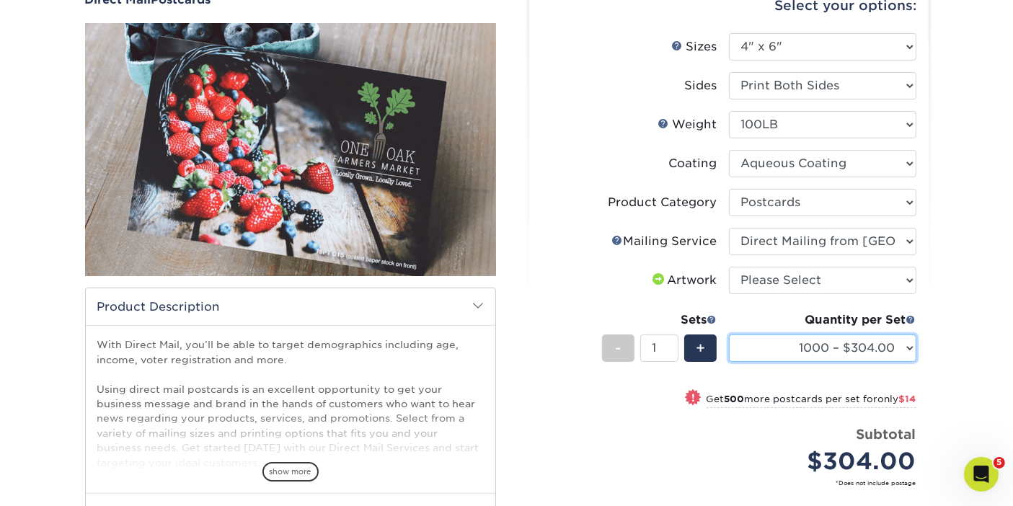
click at [855, 346] on select "1000 – $304.00 1500 – $318.00 2000 – $375.00 2500 – $428.00 5000 – $586.00 1000…" at bounding box center [823, 348] width 188 height 27
select select "1500 – $318.00"
click at [729, 335] on select "1000 – $304.00 1500 – $318.00 2000 – $375.00 2500 – $428.00 5000 – $586.00 1000…" at bounding box center [823, 348] width 188 height 27
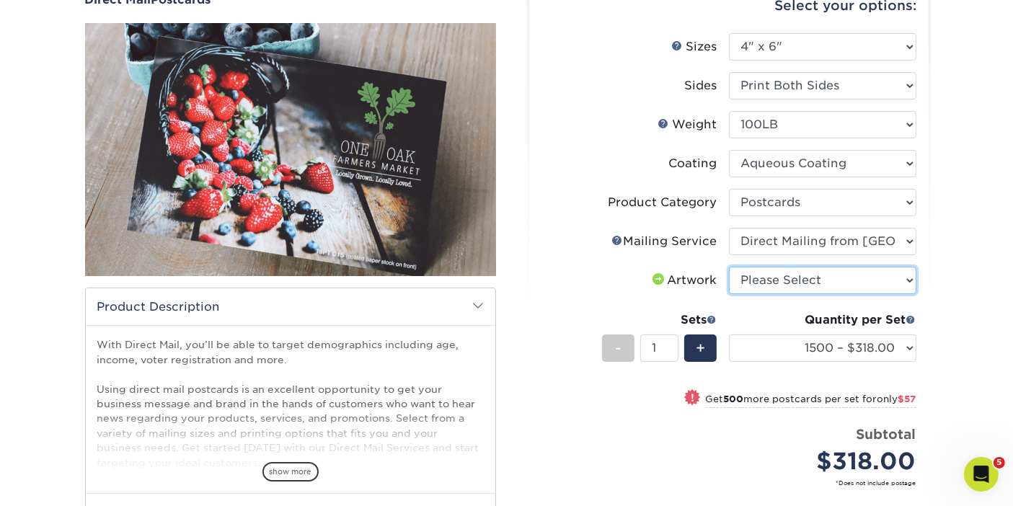
click at [809, 271] on select "Please Select I will upload files I need a design - $150" at bounding box center [823, 280] width 188 height 27
select select "upload"
click at [729, 267] on select "Please Select I will upload files I need a design - $150" at bounding box center [823, 280] width 188 height 27
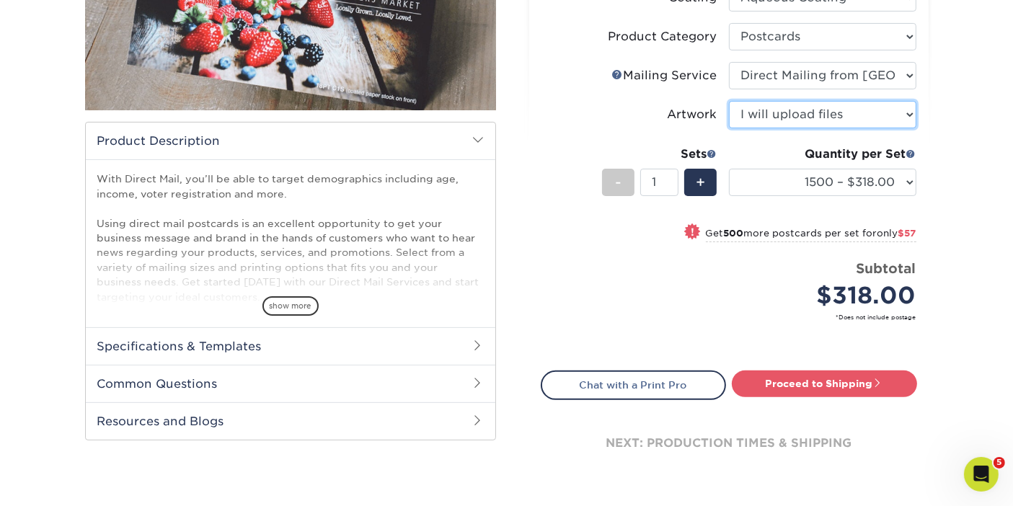
scroll to position [392, 0]
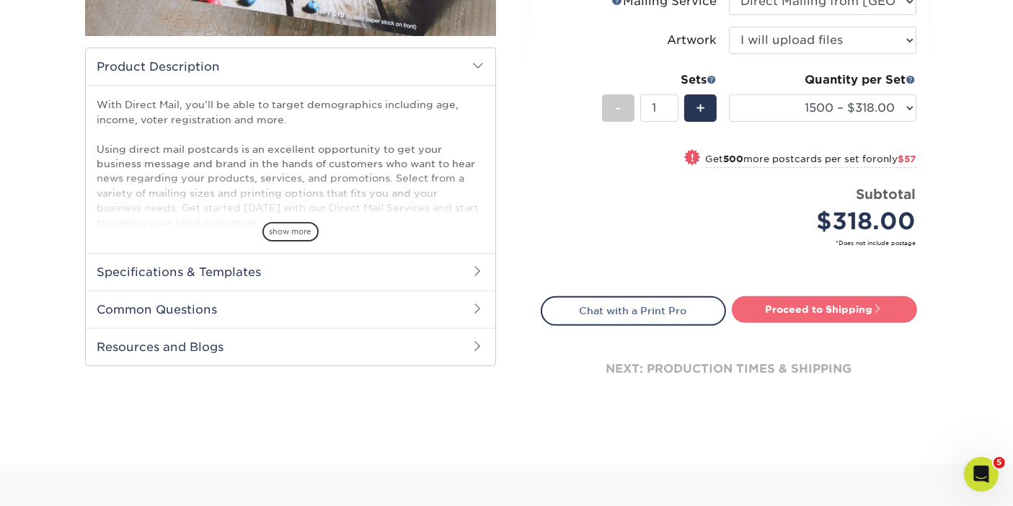
click at [816, 306] on link "Proceed to Shipping" at bounding box center [824, 309] width 185 height 26
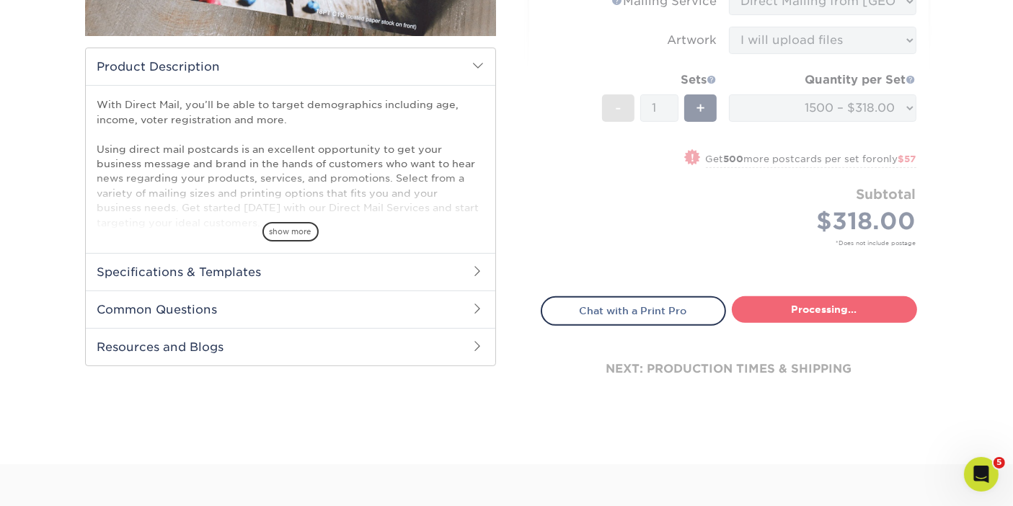
type input "Set 1"
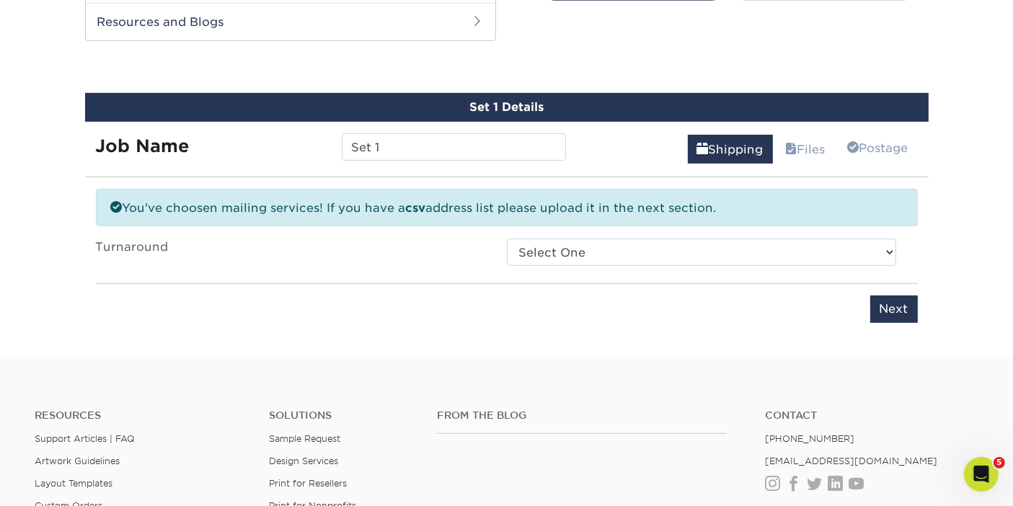
scroll to position [725, 0]
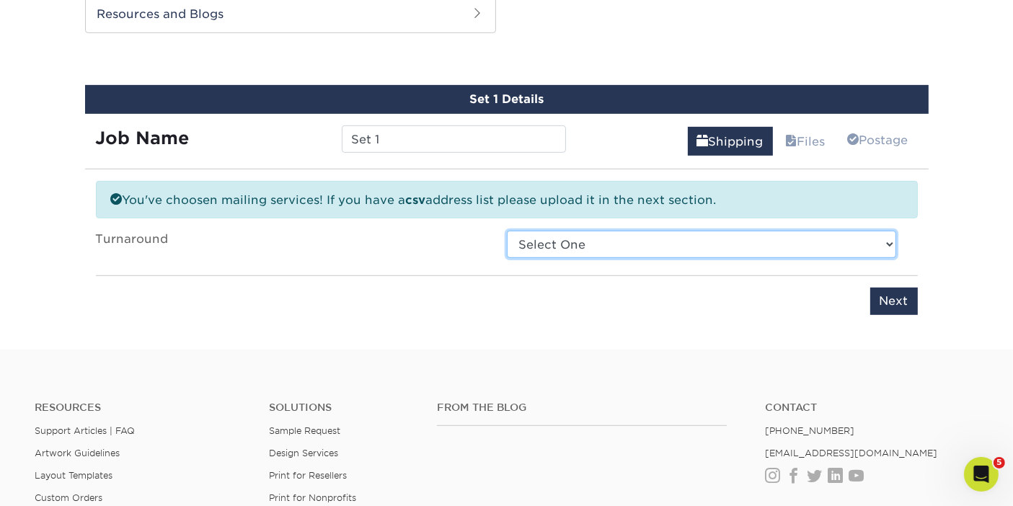
click at [627, 234] on select "Select One 2-4 Business Days 2 Day Next Business Day" at bounding box center [702, 244] width 390 height 27
select select "f6d3428c-70d9-4ea7-b897-8bce8086aa4a"
click at [507, 231] on select "Select One 2-4 Business Days 2 Day Next Business Day" at bounding box center [702, 244] width 390 height 27
click at [568, 239] on select "Select One 2-4 Business Days 2 Day Next Business Day" at bounding box center [702, 244] width 390 height 27
click at [507, 231] on select "Select One 2-4 Business Days 2 Day Next Business Day" at bounding box center [702, 244] width 390 height 27
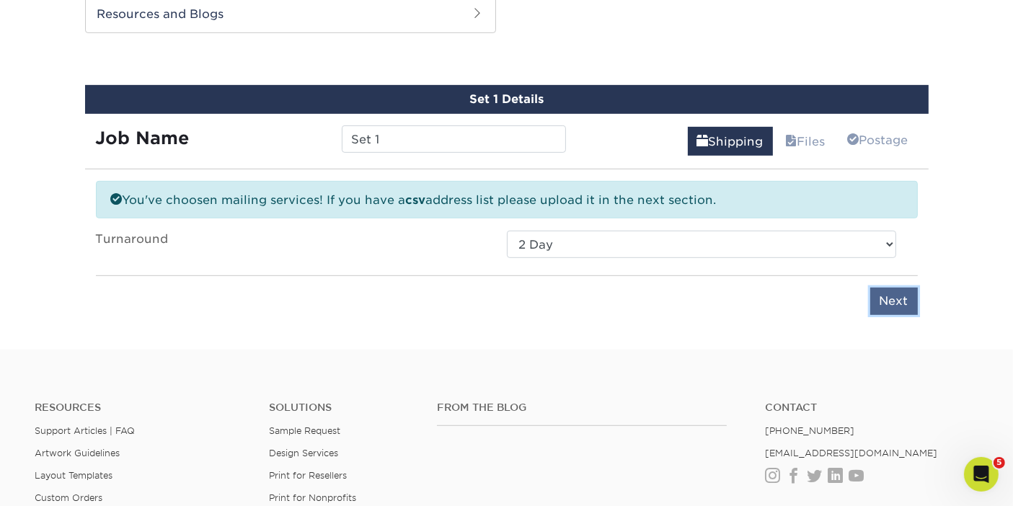
click at [892, 296] on input "Next" at bounding box center [895, 301] width 48 height 27
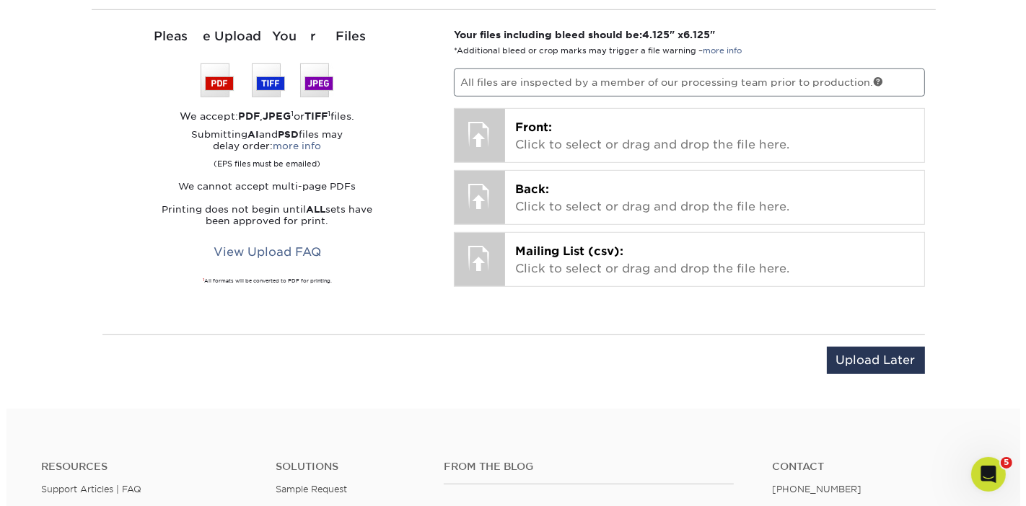
scroll to position [886, 0]
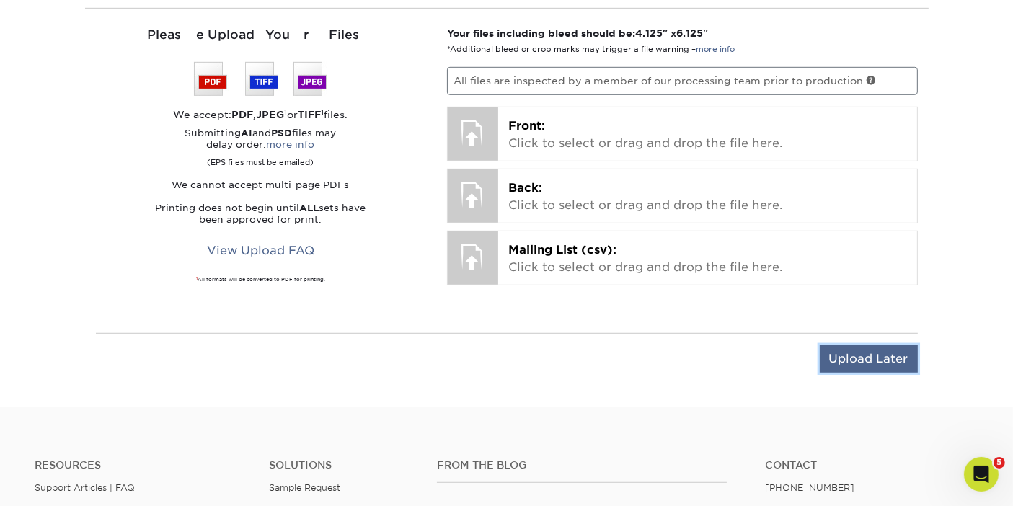
click at [851, 353] on input "Upload Later" at bounding box center [869, 359] width 98 height 27
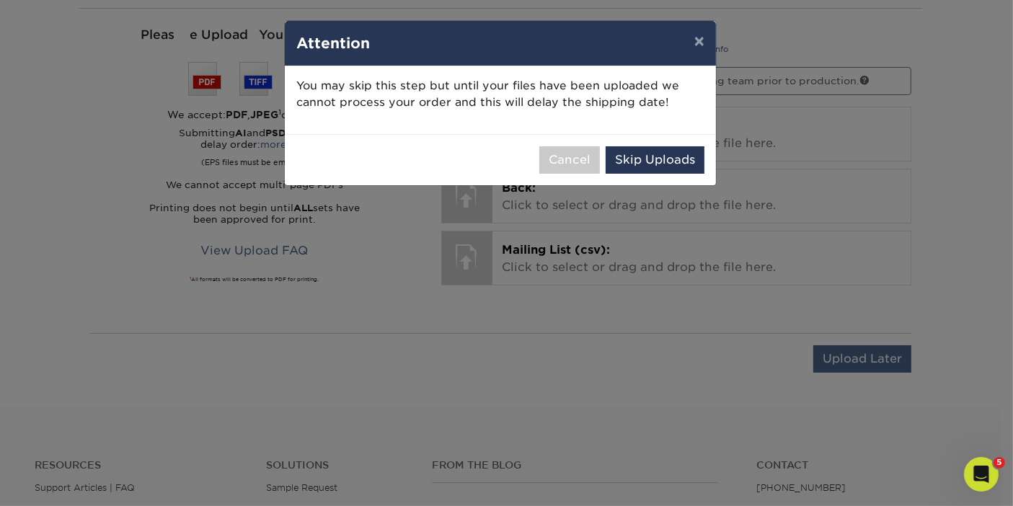
scroll to position [0, 0]
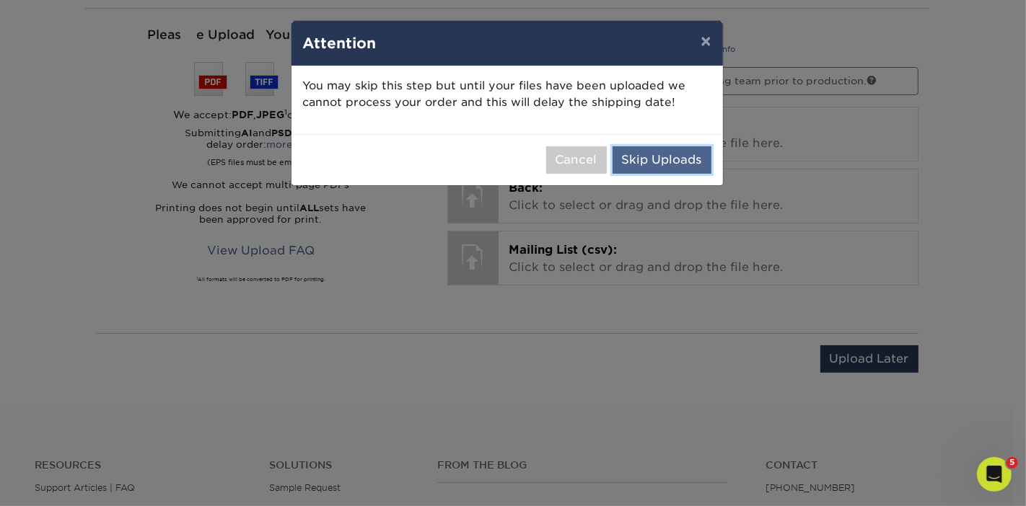
click at [682, 158] on button "Skip Uploads" at bounding box center [661, 159] width 99 height 27
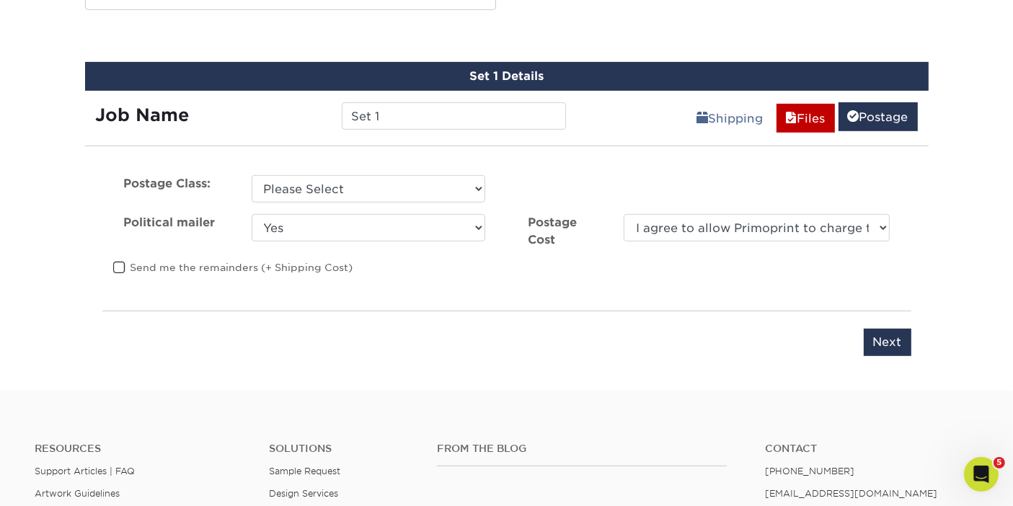
scroll to position [725, 0]
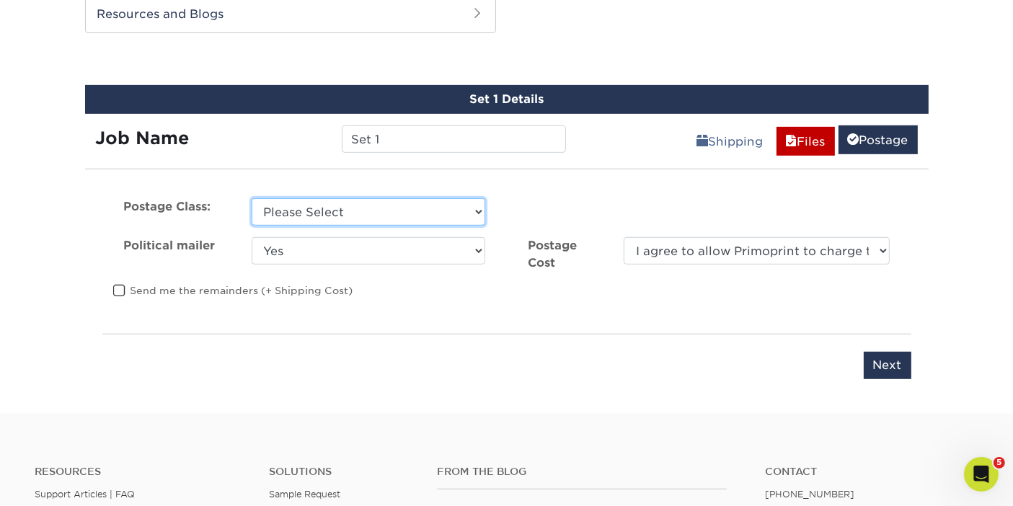
click at [385, 205] on select "Please Select First Class Standard Class Non Profit" at bounding box center [369, 211] width 234 height 27
select select "first"
click at [252, 198] on select "Please Select First Class Standard Class Non Profit" at bounding box center [369, 211] width 234 height 27
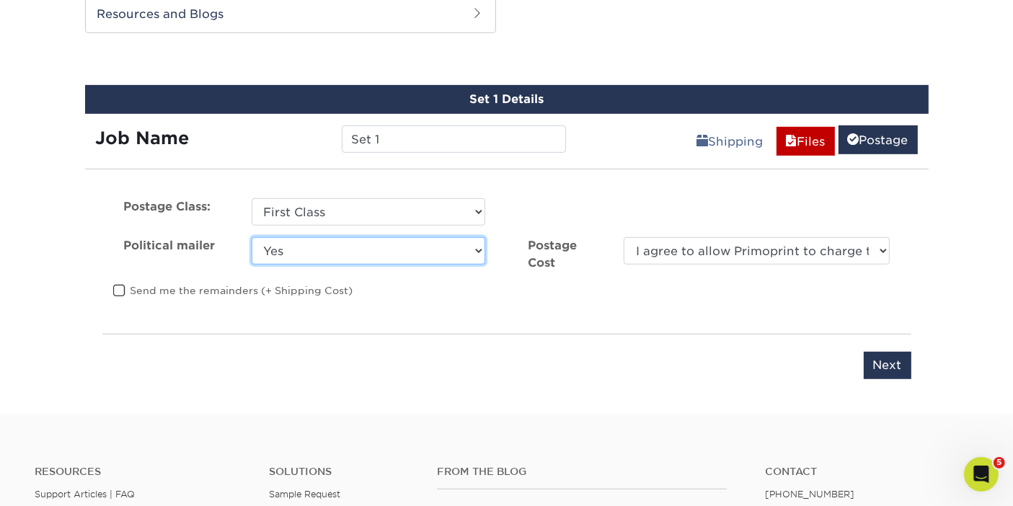
click at [317, 252] on select "Yes No" at bounding box center [369, 250] width 234 height 27
select select "0"
click at [252, 237] on select "Yes No" at bounding box center [369, 250] width 234 height 27
click at [123, 289] on span at bounding box center [119, 291] width 12 height 14
click at [0, 0] on input "Send me the remainders (+ Shipping Cost)" at bounding box center [0, 0] width 0 height 0
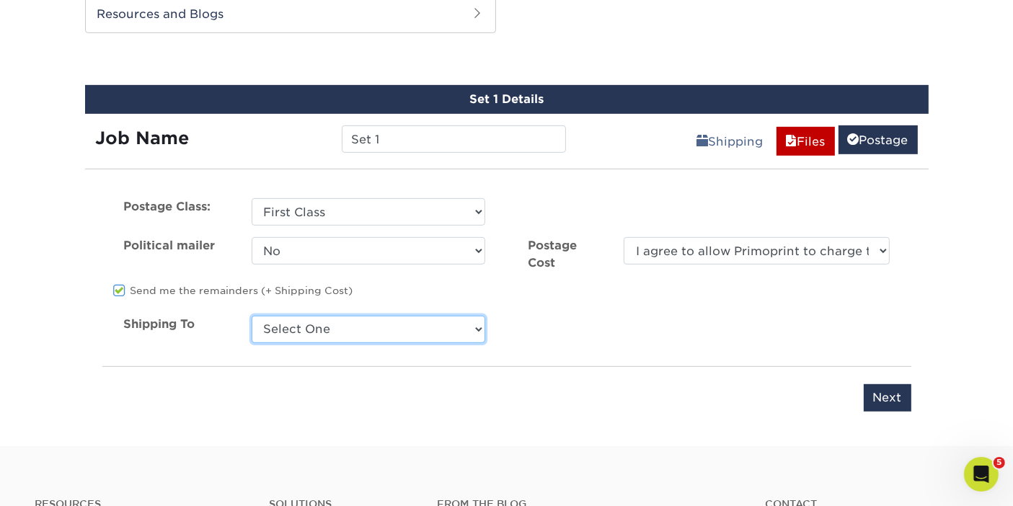
click at [352, 325] on select "Select One [PERSON_NAME] [PERSON_NAME] Deep Water [PERSON_NAME] Painting [PERSO…" at bounding box center [369, 329] width 234 height 27
select select "41573"
click at [252, 316] on select "Select One [PERSON_NAME] [PERSON_NAME] Deep Water [PERSON_NAME] Painting [PERSO…" at bounding box center [369, 329] width 234 height 27
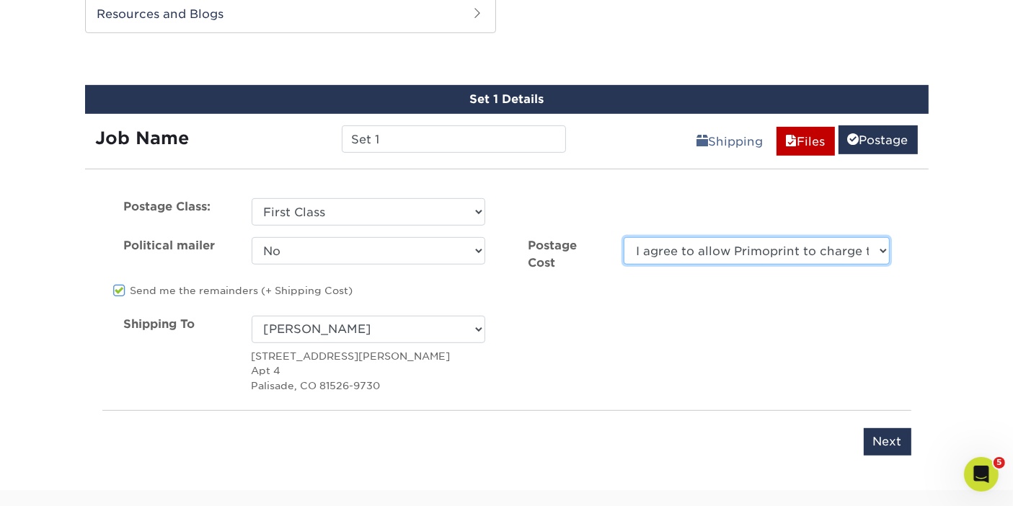
click at [800, 248] on select "I agree to allow Primoprint to charge the card on file for the final postage co…" at bounding box center [756, 250] width 265 height 27
select select "0"
click at [624, 237] on select "I agree to allow Primoprint to charge the card on file for the final postage co…" at bounding box center [756, 250] width 265 height 27
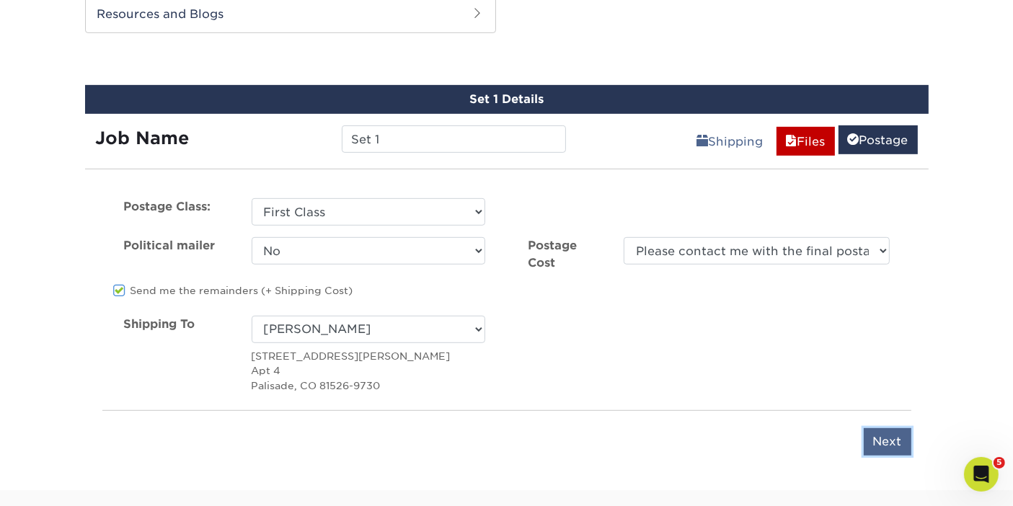
click at [884, 439] on input "Next" at bounding box center [888, 441] width 48 height 27
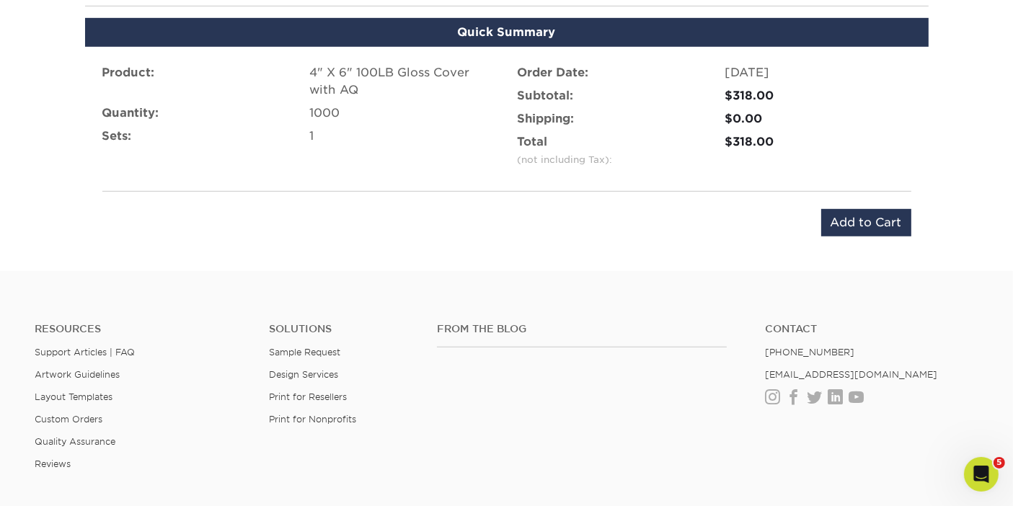
scroll to position [808, 0]
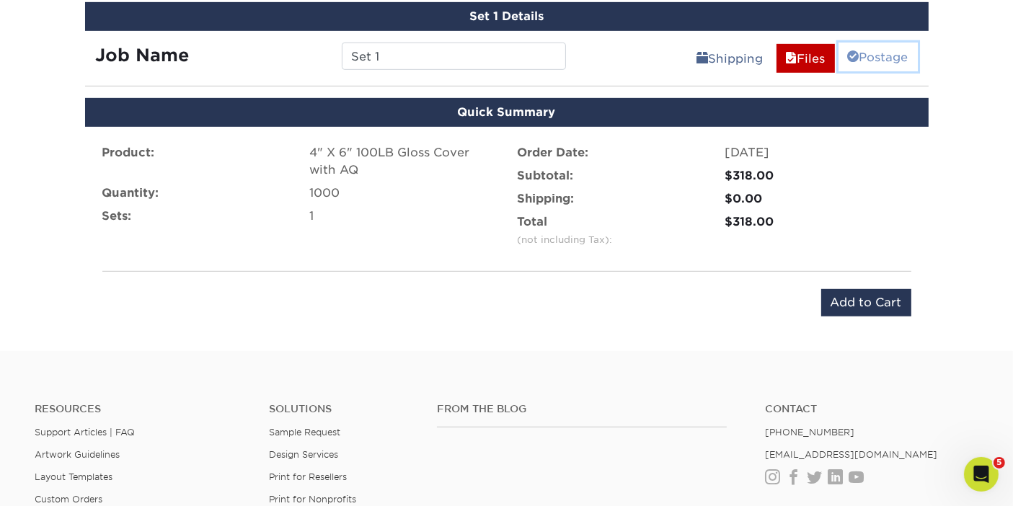
click at [886, 54] on link "Postage" at bounding box center [878, 57] width 79 height 29
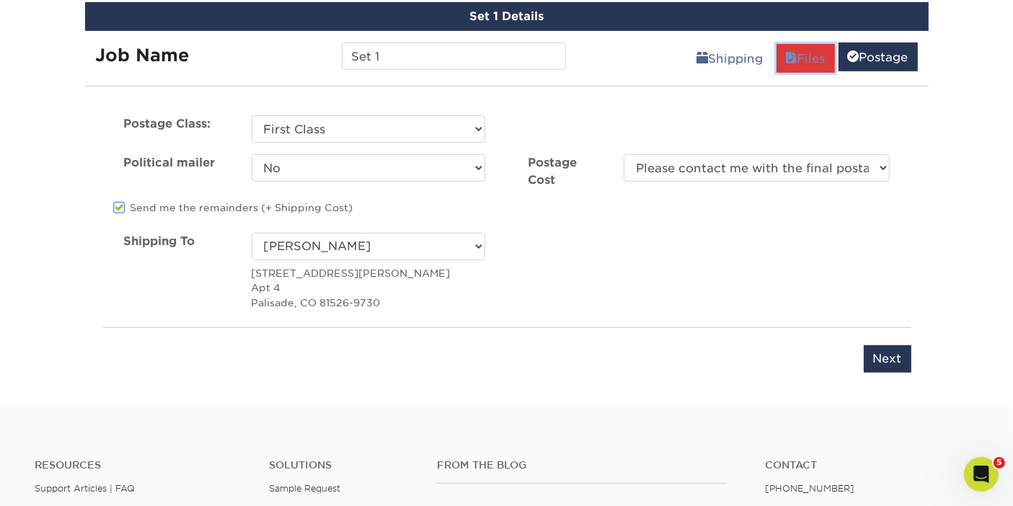
click at [797, 54] on link "Files" at bounding box center [806, 58] width 58 height 29
